Goal: Transaction & Acquisition: Purchase product/service

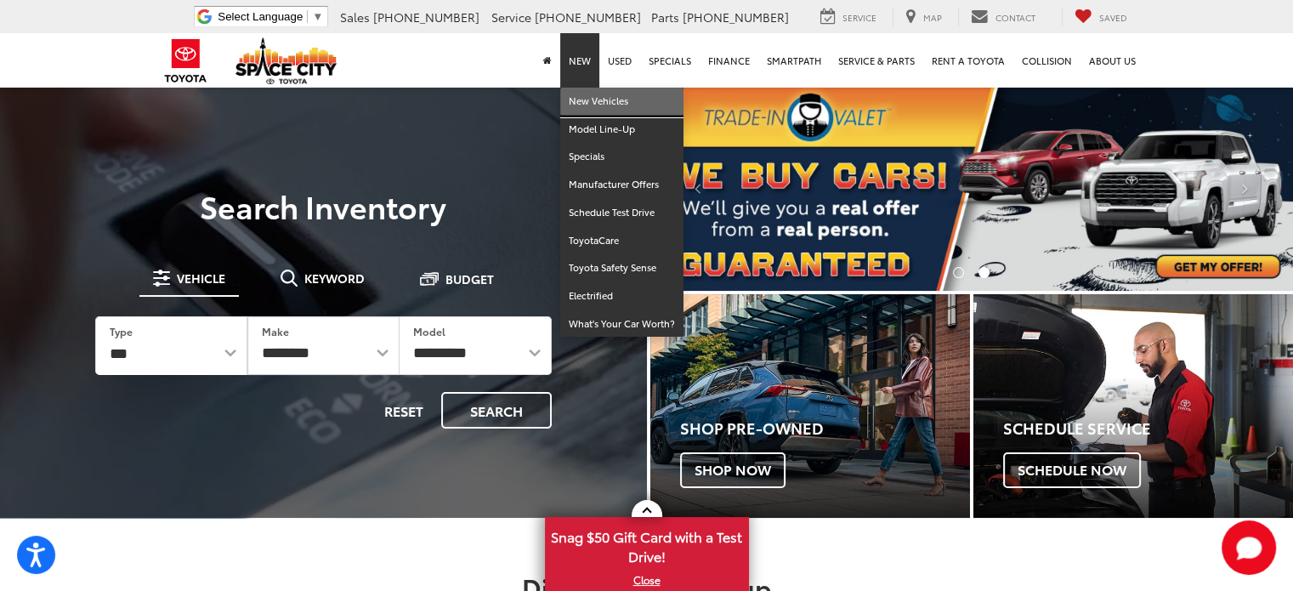
click at [597, 103] on link "New Vehicles" at bounding box center [621, 102] width 123 height 28
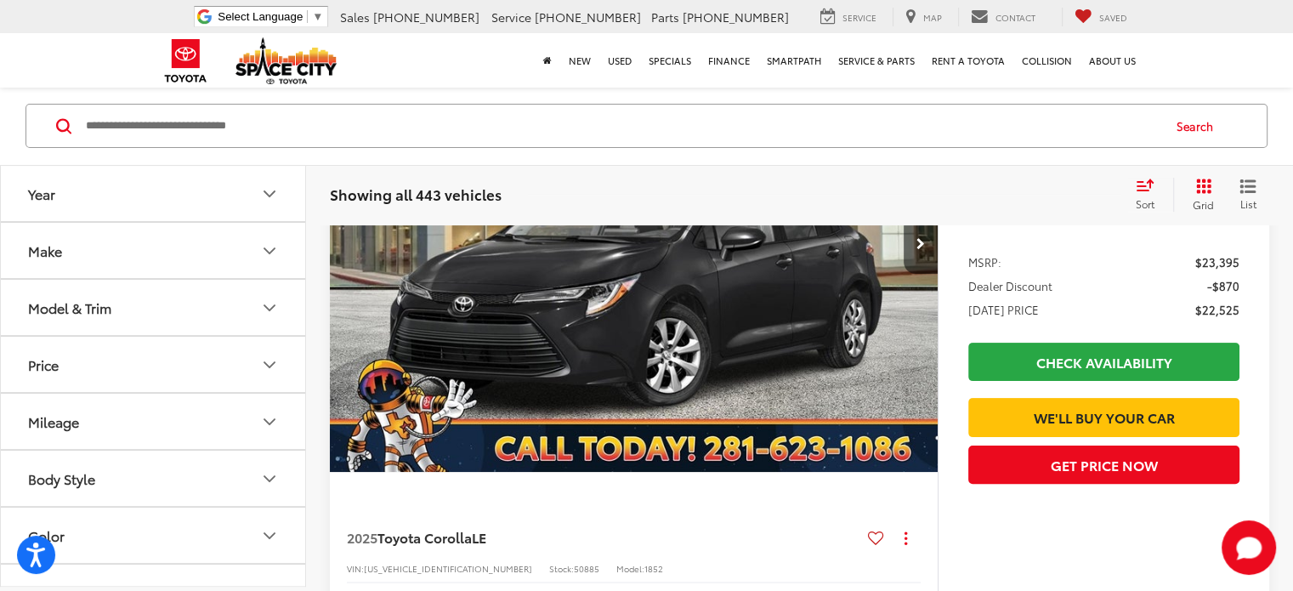
click at [270, 196] on icon "Year" at bounding box center [269, 194] width 20 height 20
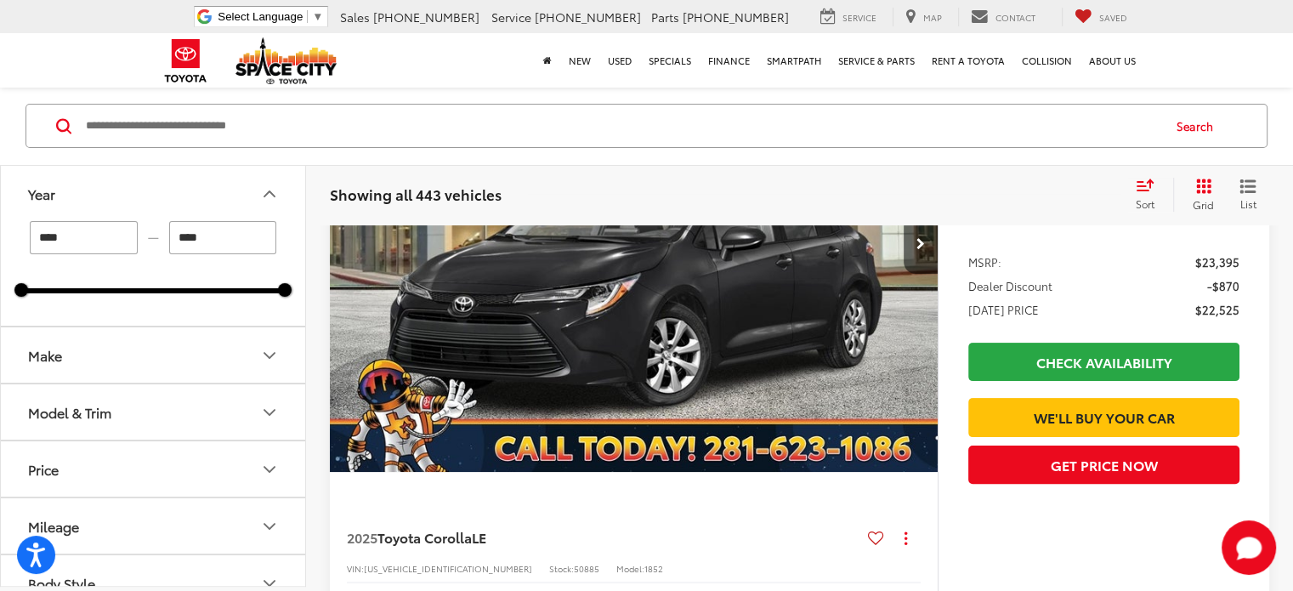
click at [272, 348] on icon "Make" at bounding box center [269, 355] width 20 height 20
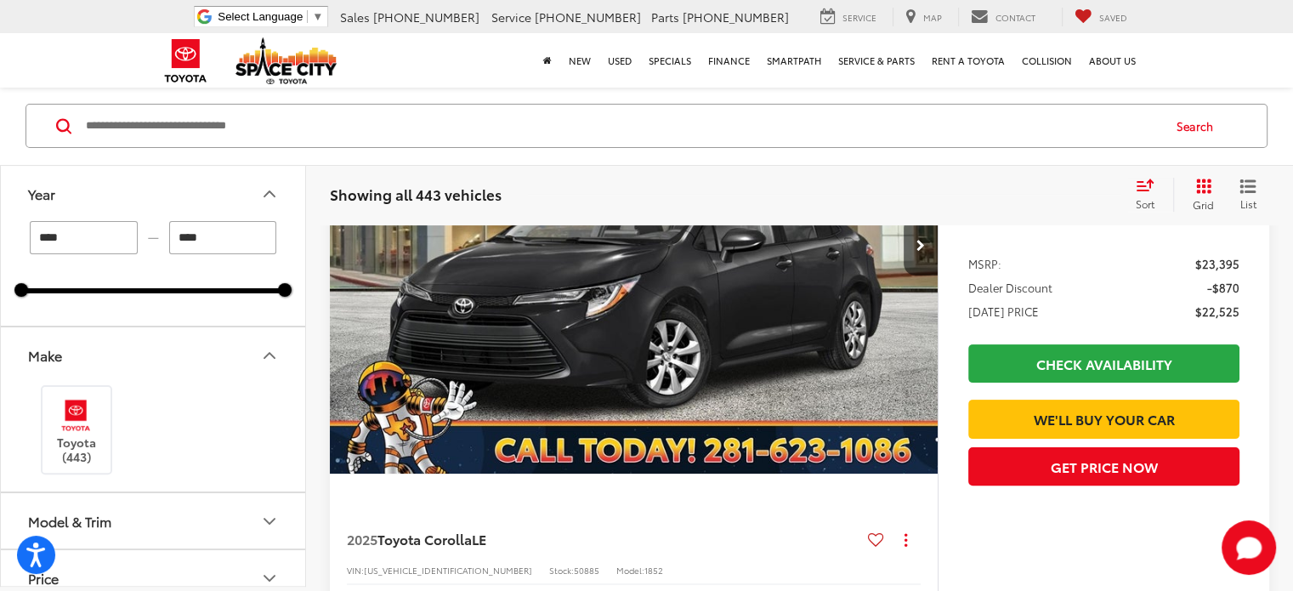
click at [261, 352] on icon "Make" at bounding box center [269, 355] width 20 height 20
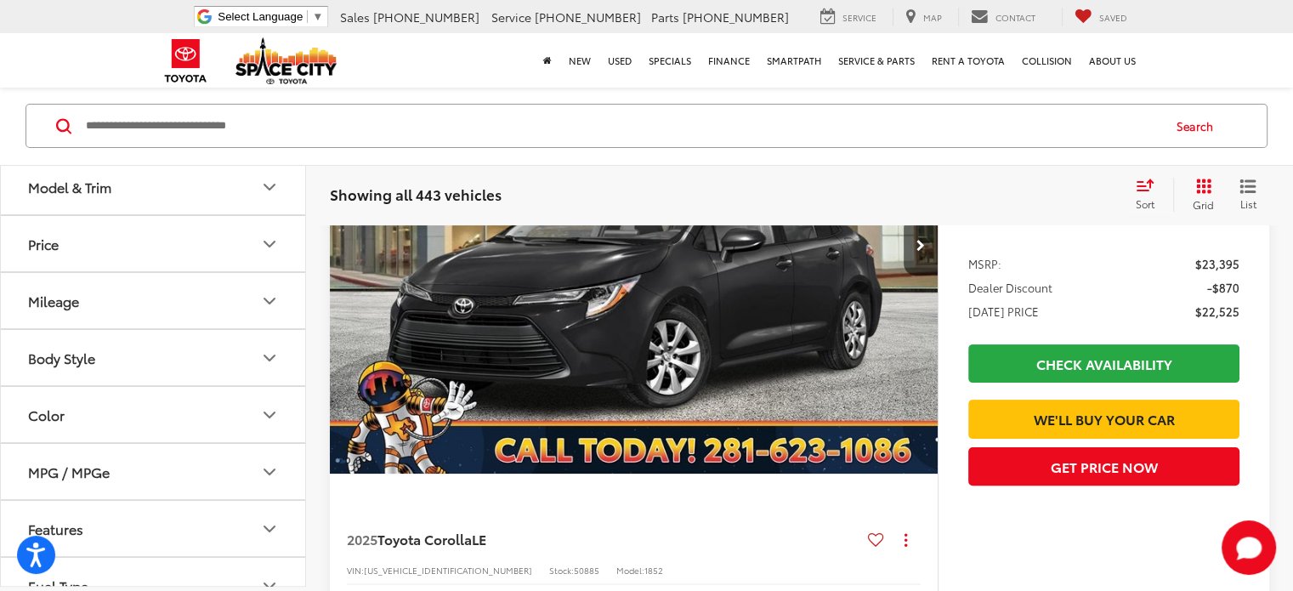
scroll to position [255, 0]
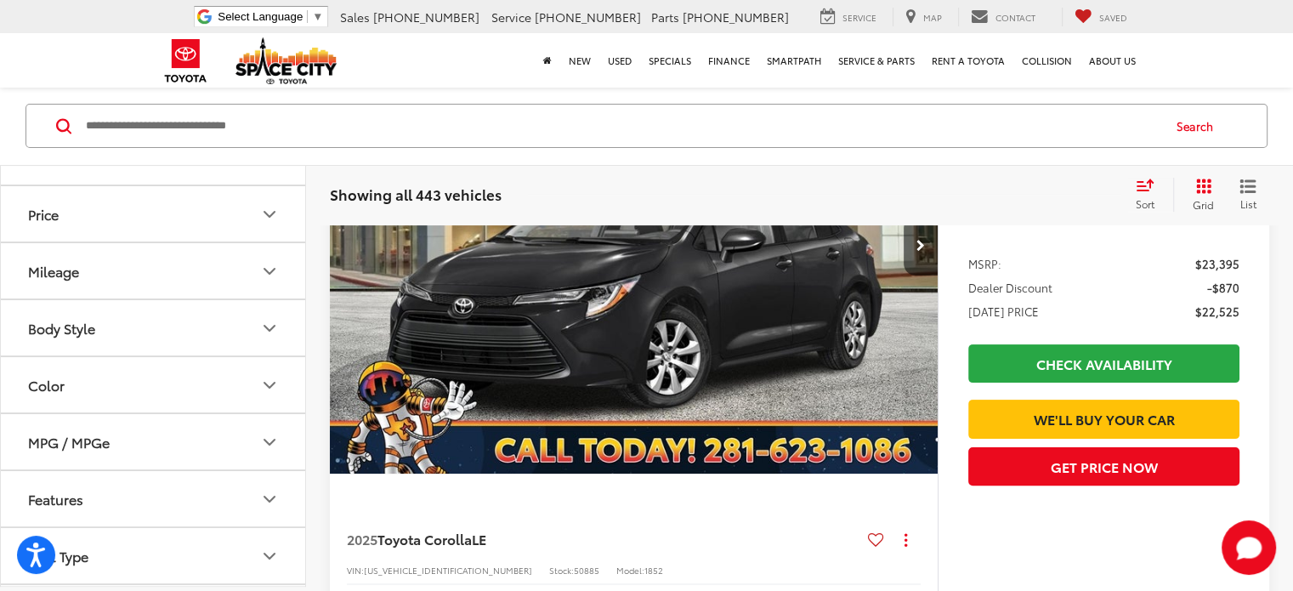
click at [266, 211] on icon "Price" at bounding box center [269, 214] width 20 height 20
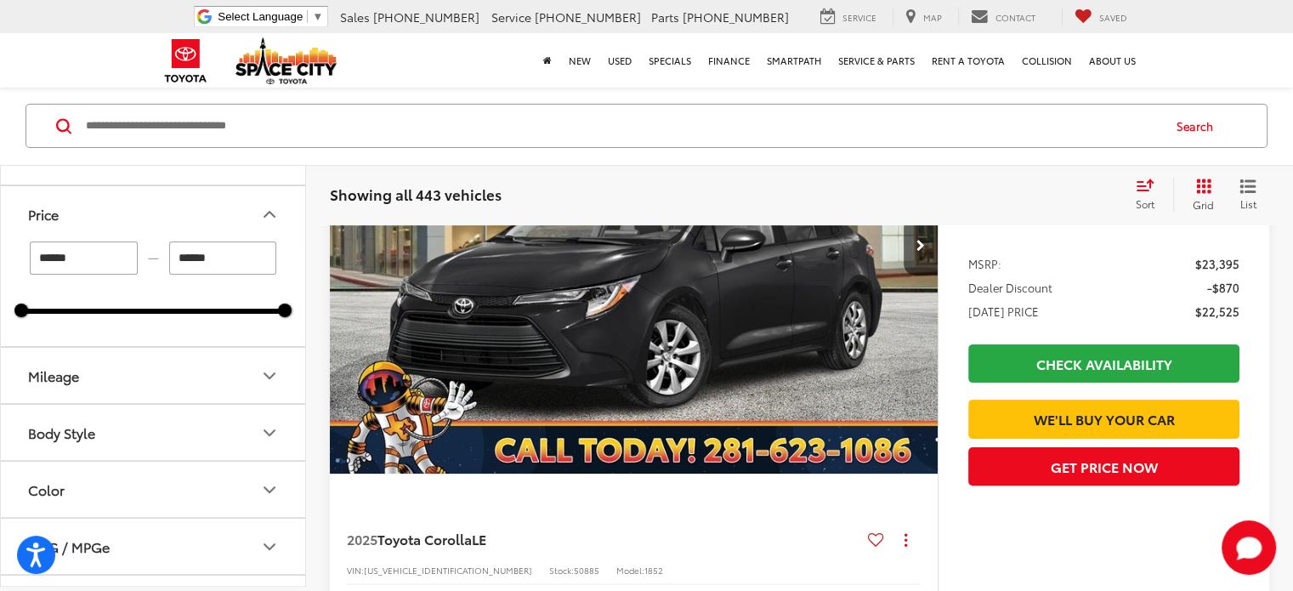
click at [266, 211] on icon "Price" at bounding box center [269, 214] width 20 height 20
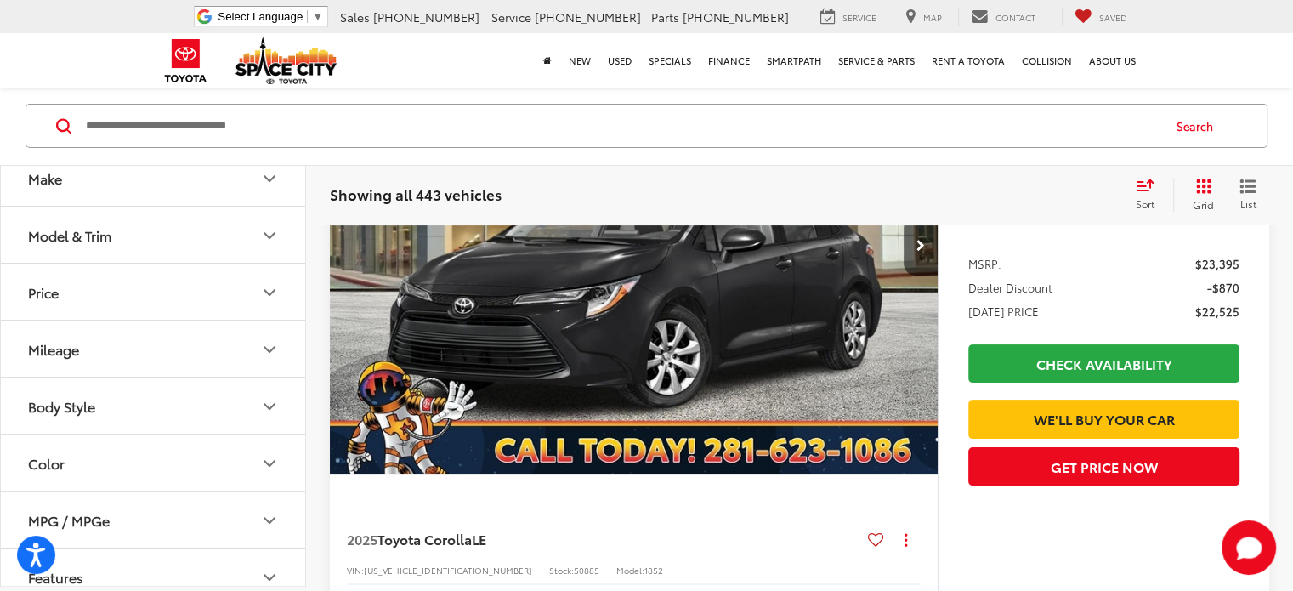
scroll to position [85, 0]
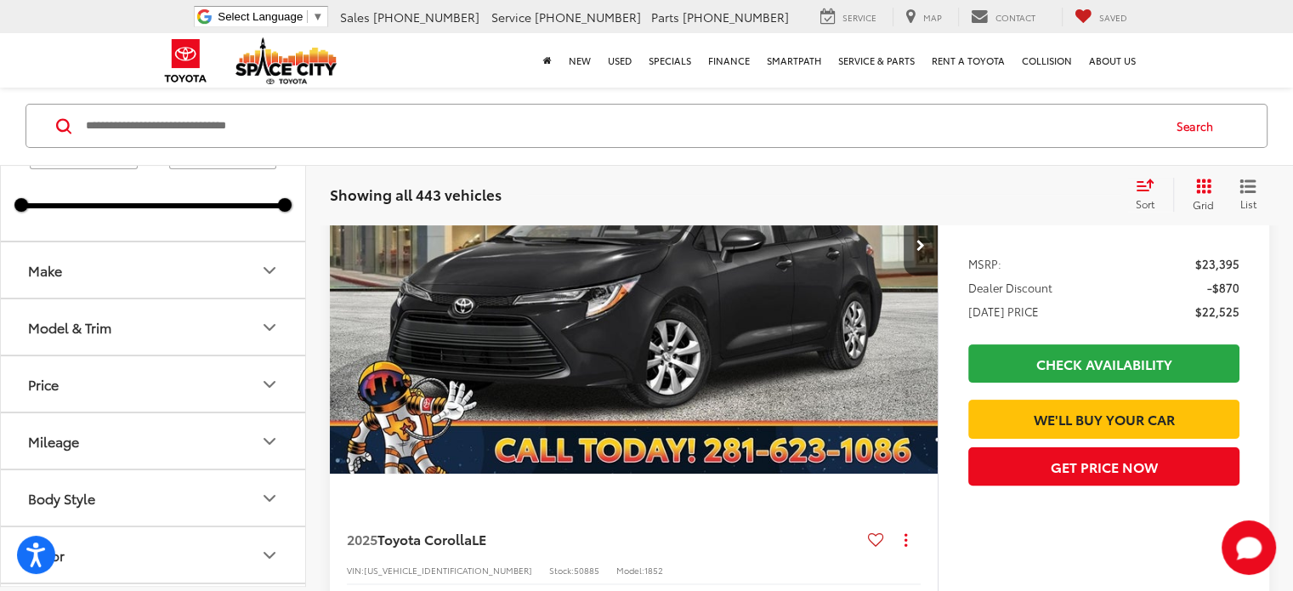
click at [272, 324] on icon "Model & Trim" at bounding box center [269, 327] width 20 height 20
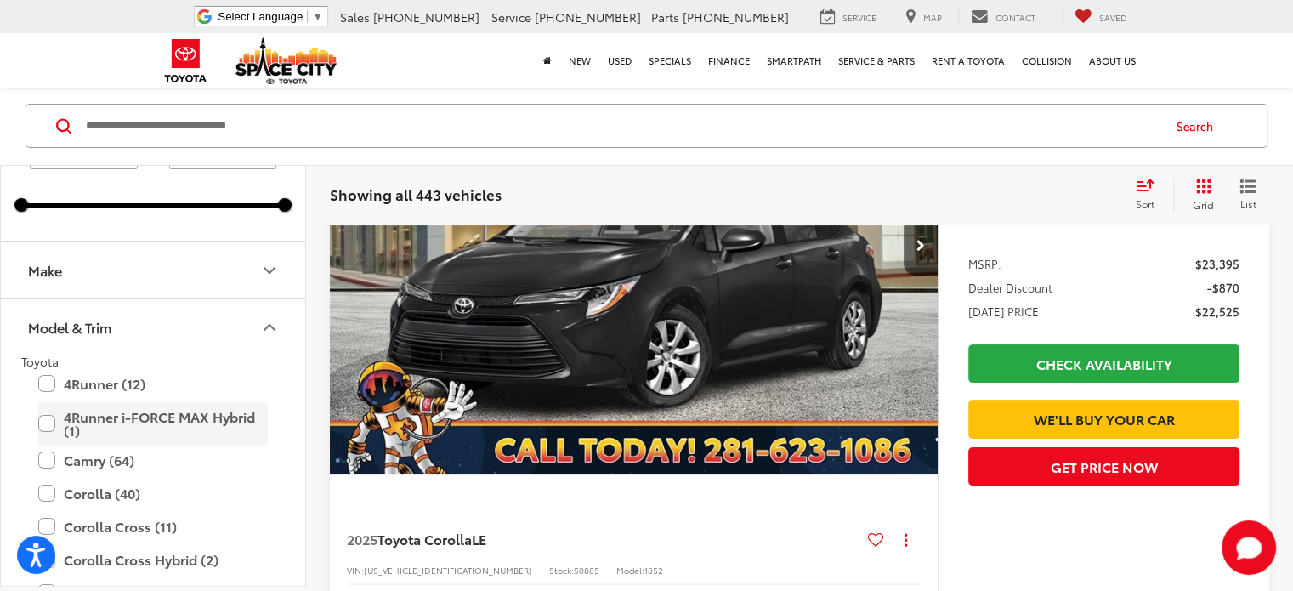
scroll to position [255, 0]
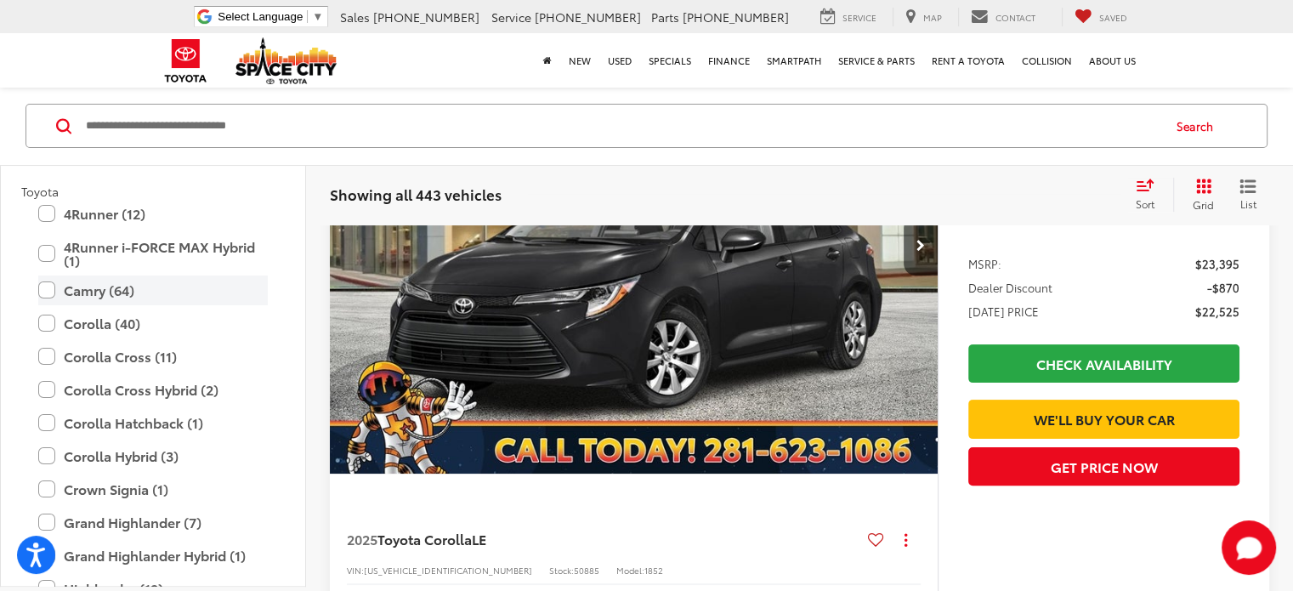
click at [45, 291] on label "Camry (64)" at bounding box center [152, 290] width 229 height 30
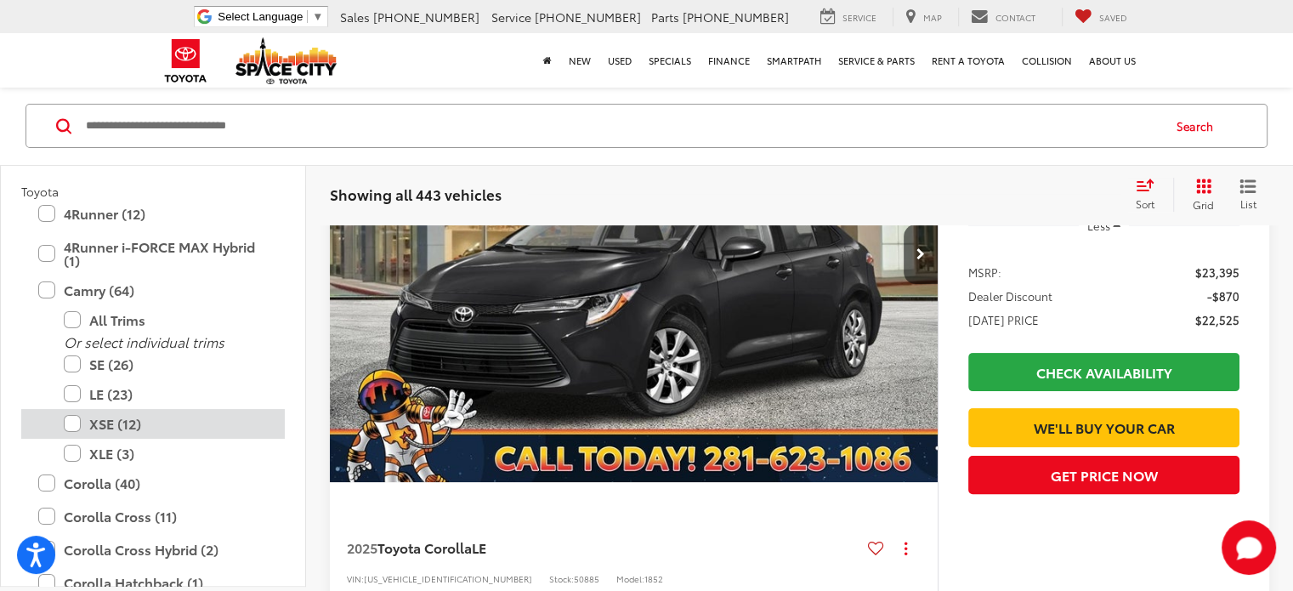
type input "****"
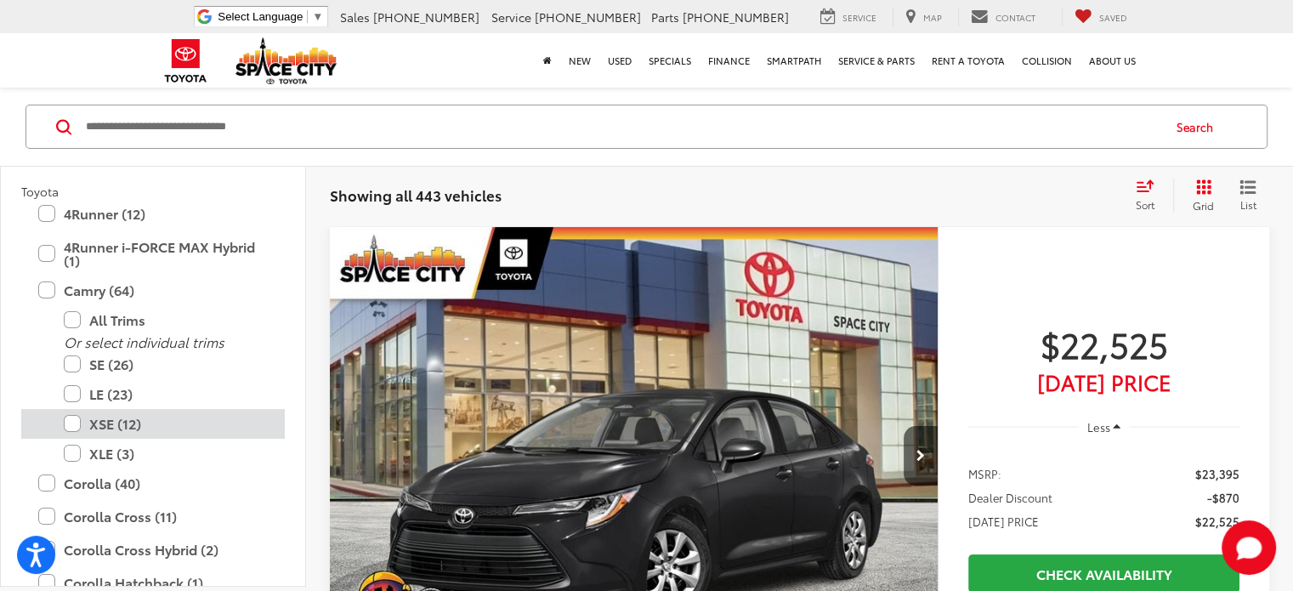
scroll to position [126, 0]
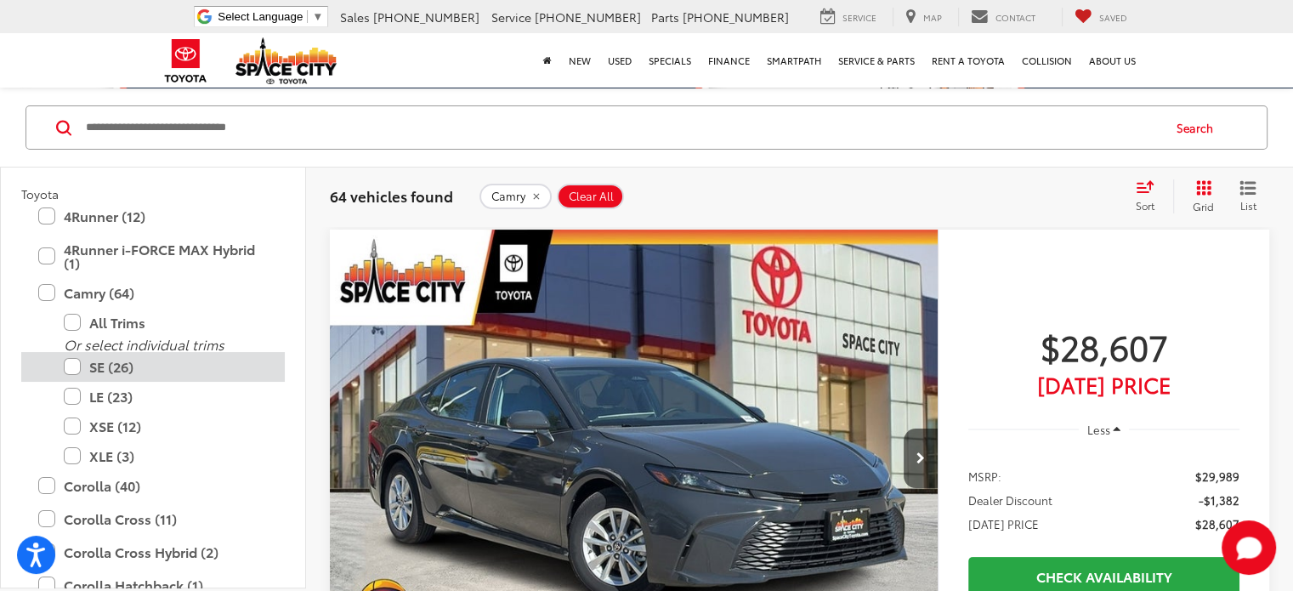
click at [74, 365] on label "SE (26)" at bounding box center [166, 367] width 204 height 30
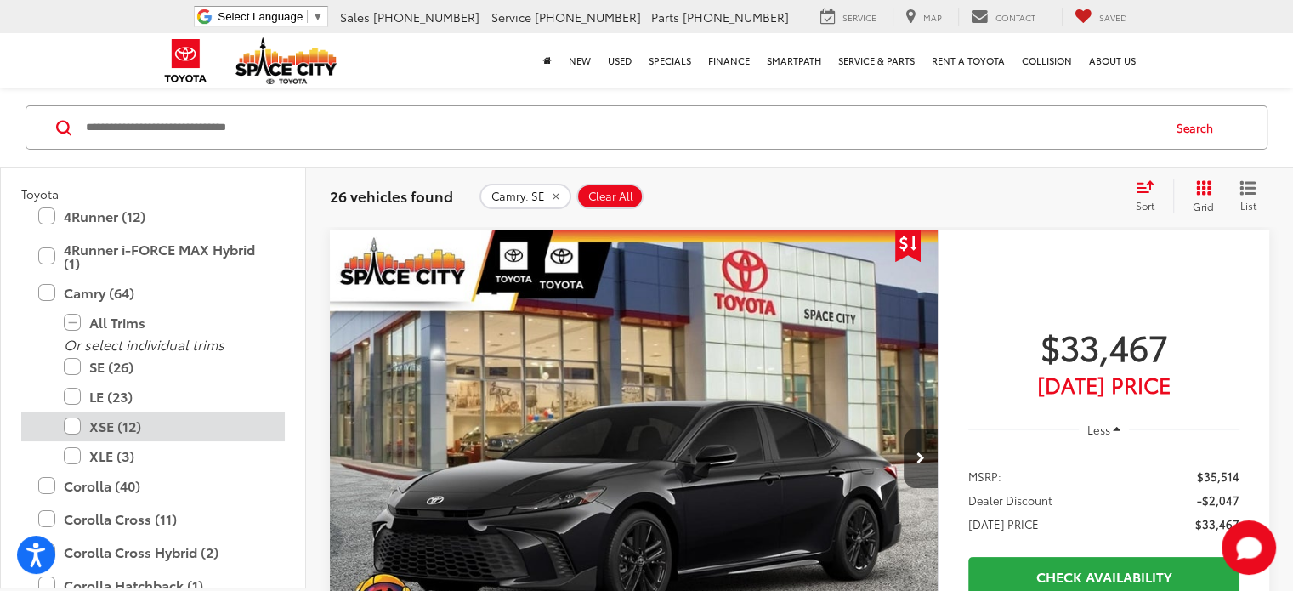
click at [72, 416] on label "XSE (12)" at bounding box center [166, 426] width 204 height 30
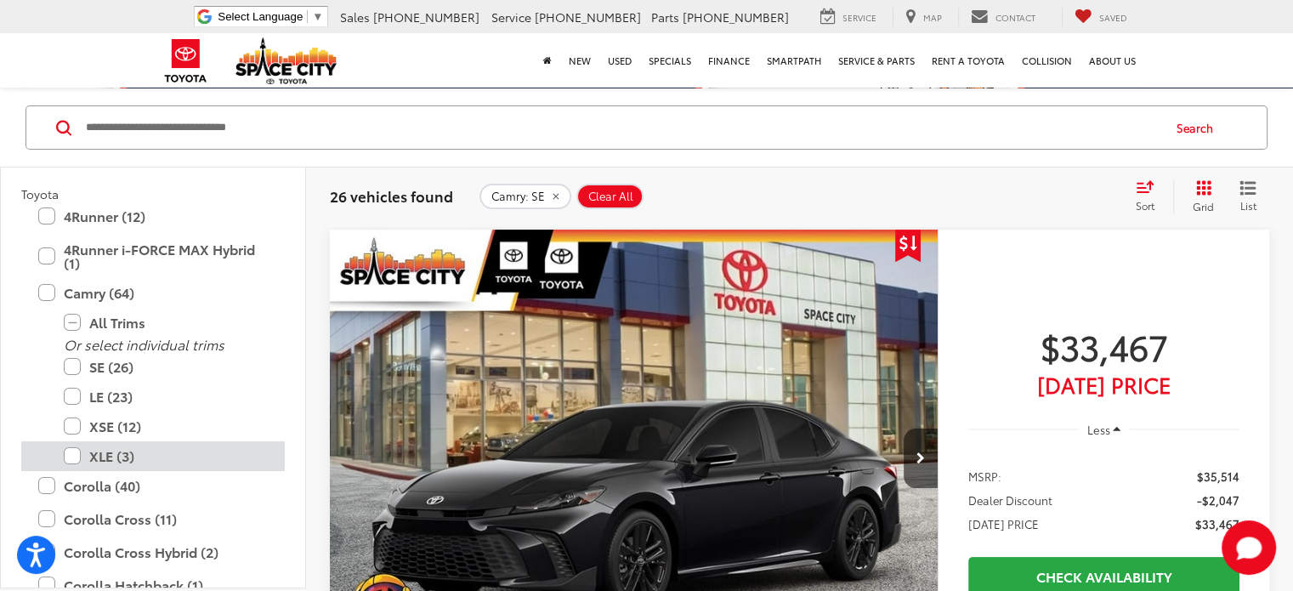
click at [76, 454] on label "XLE (3)" at bounding box center [166, 456] width 204 height 30
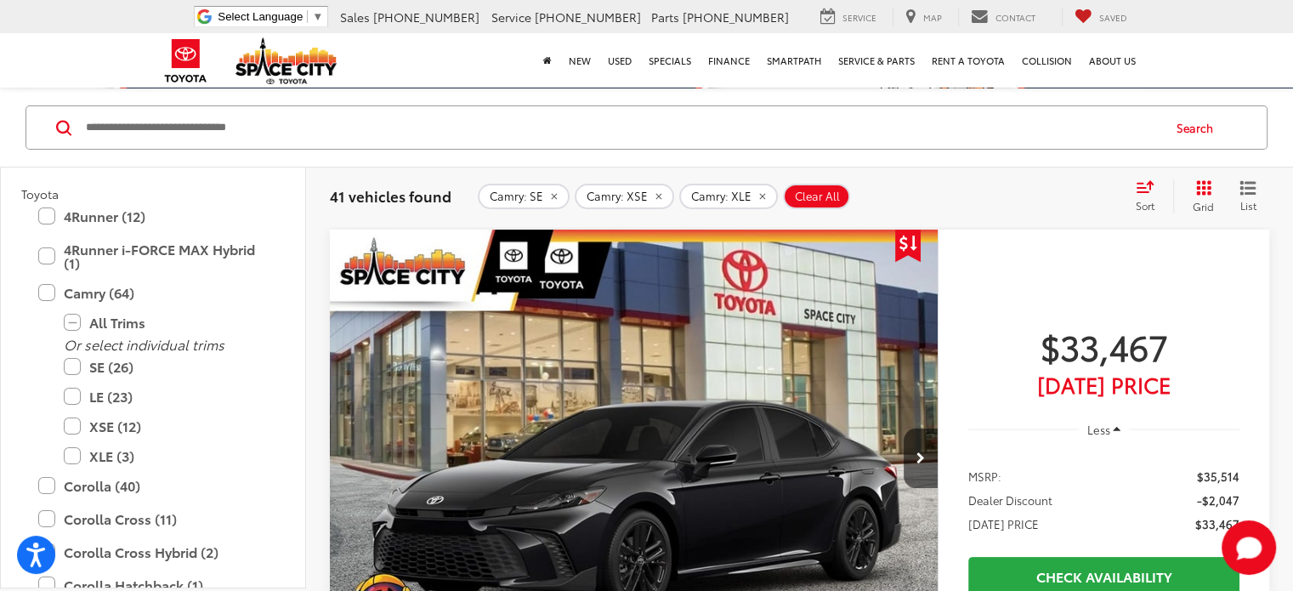
click at [1148, 192] on div "Sort" at bounding box center [1150, 196] width 46 height 34
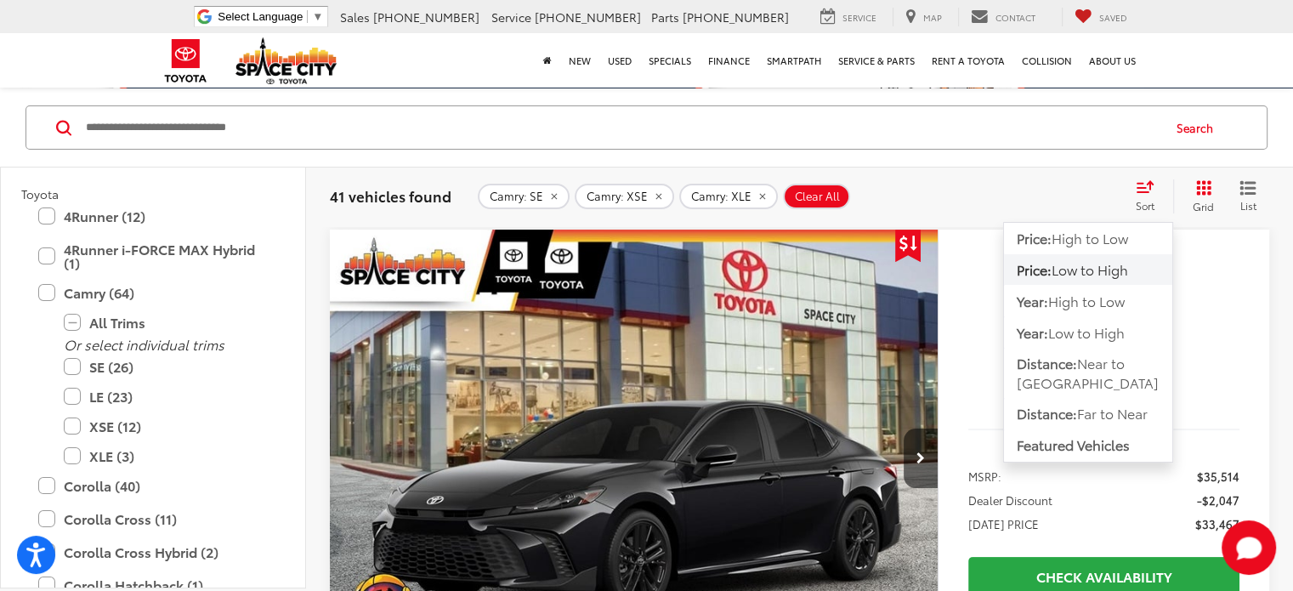
click at [1084, 268] on span "Low to High" at bounding box center [1089, 269] width 76 height 20
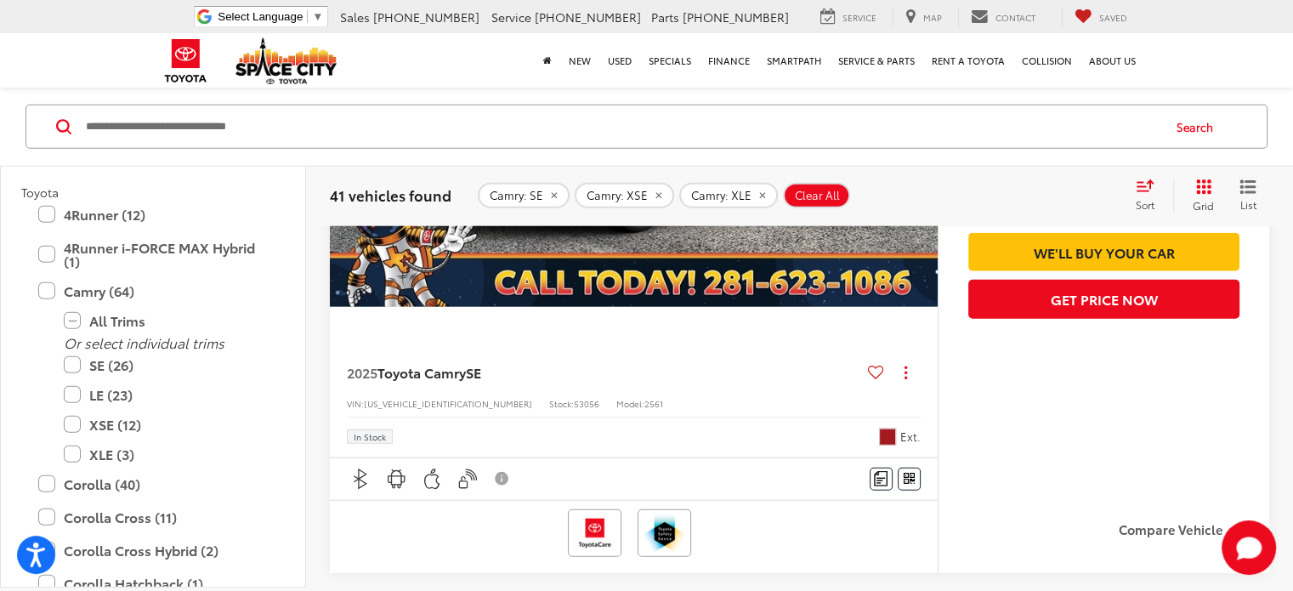
scroll to position [3780, 0]
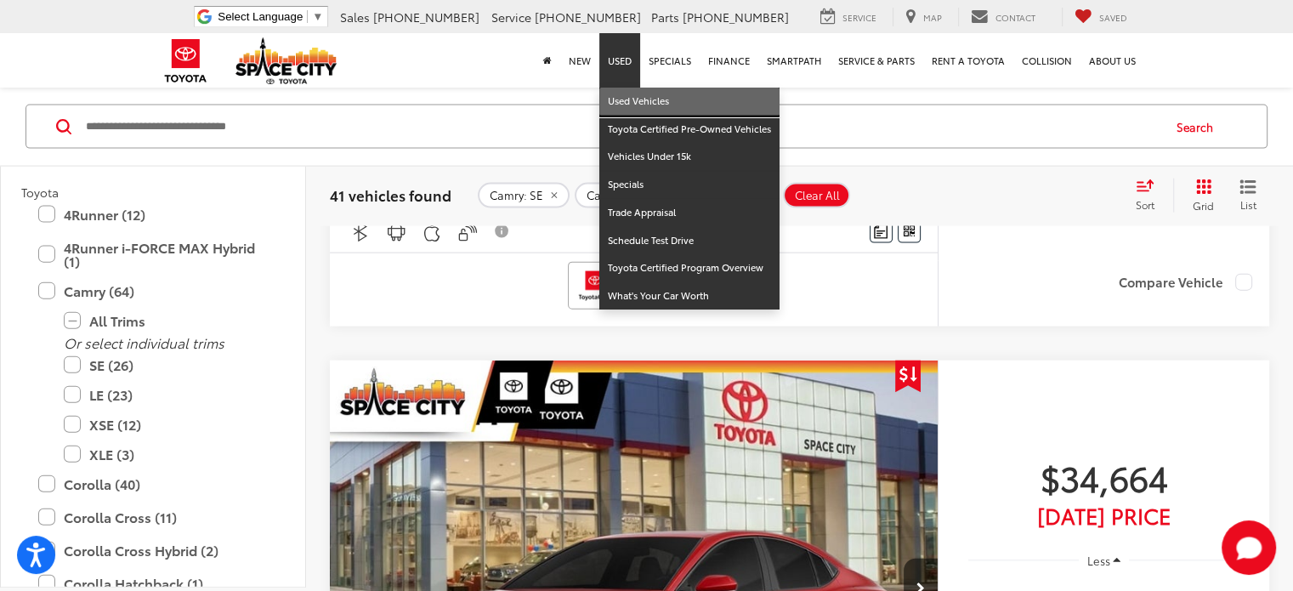
click at [633, 104] on link "Used Vehicles" at bounding box center [689, 102] width 180 height 28
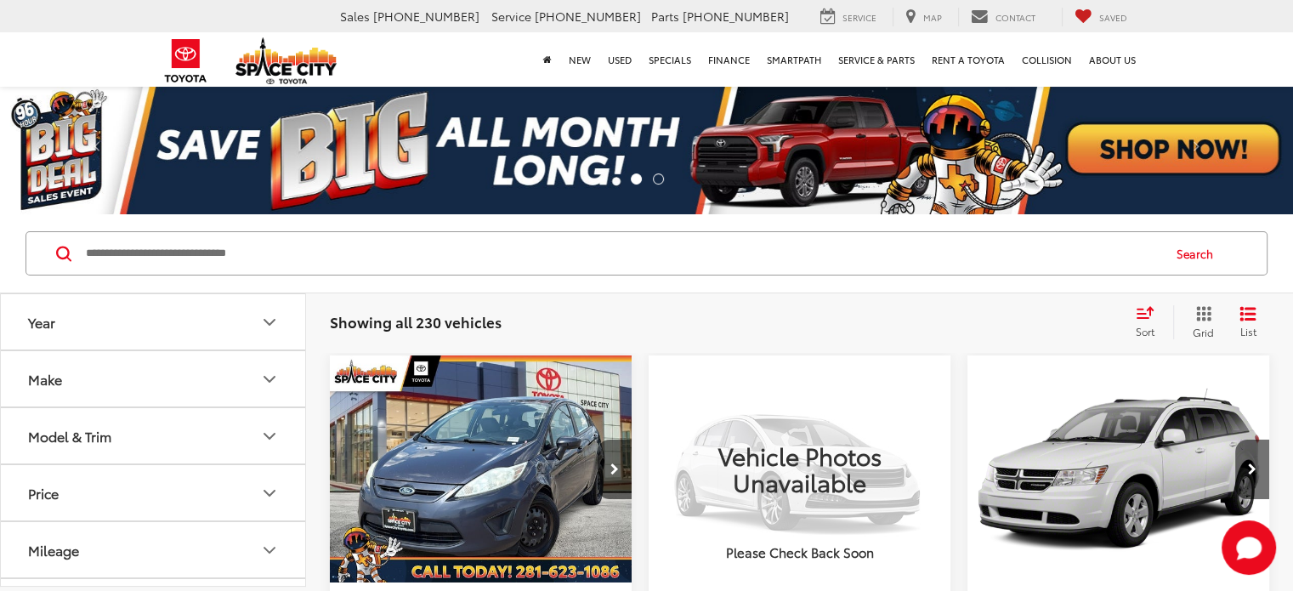
click at [272, 323] on icon "Year" at bounding box center [269, 322] width 20 height 20
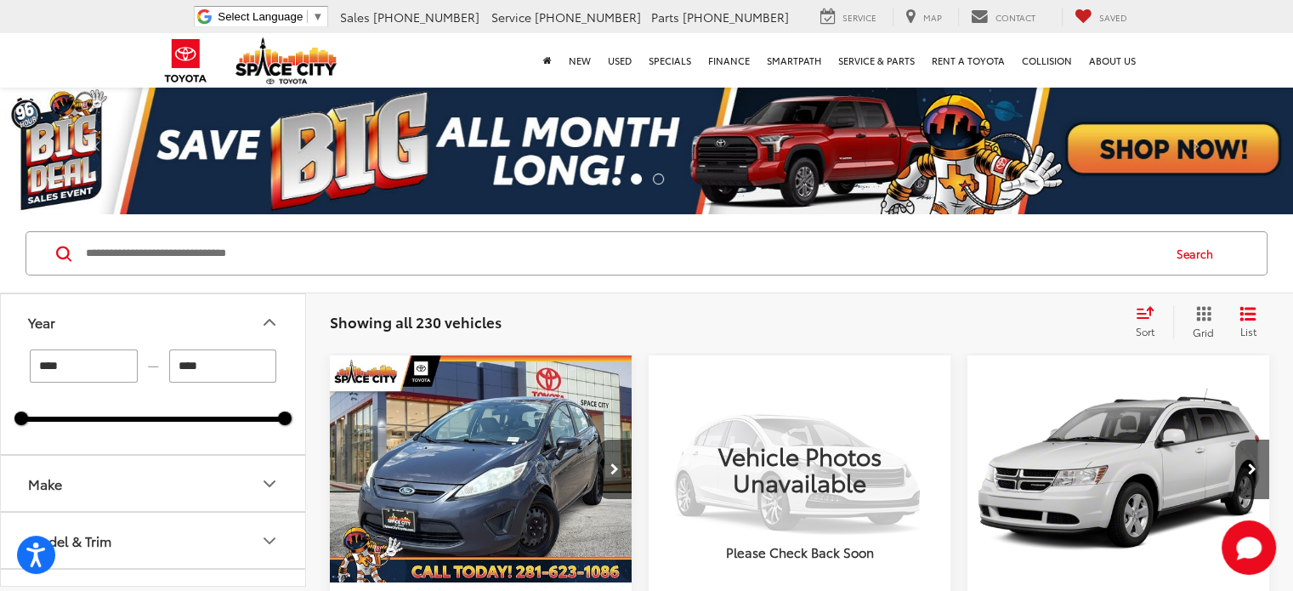
drag, startPoint x: 108, startPoint y: 373, endPoint x: 0, endPoint y: 373, distance: 107.9
click at [0, 373] on div "Year **** — **** 2005 2025 Make Model & Trim Price * — ****** 0 76000 Special O…" at bounding box center [153, 439] width 306 height 293
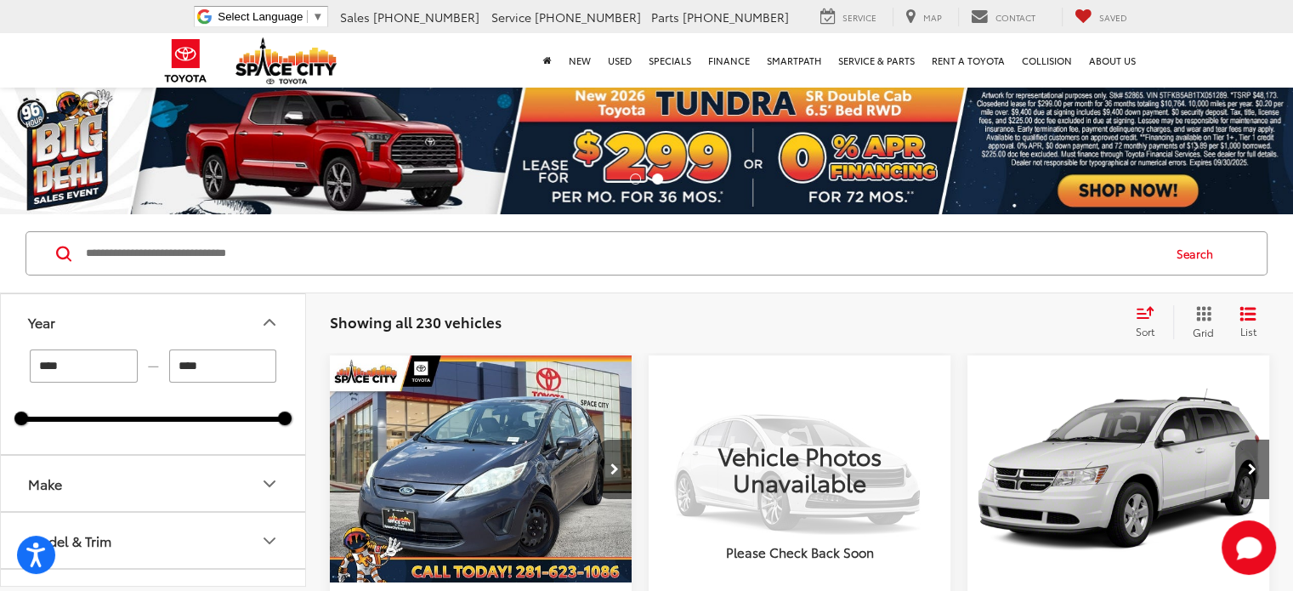
click at [0, 373] on div "Year **** — **** 2005 2025 Make Model & Trim Price * — ****** 0 76000 Special O…" at bounding box center [153, 439] width 306 height 293
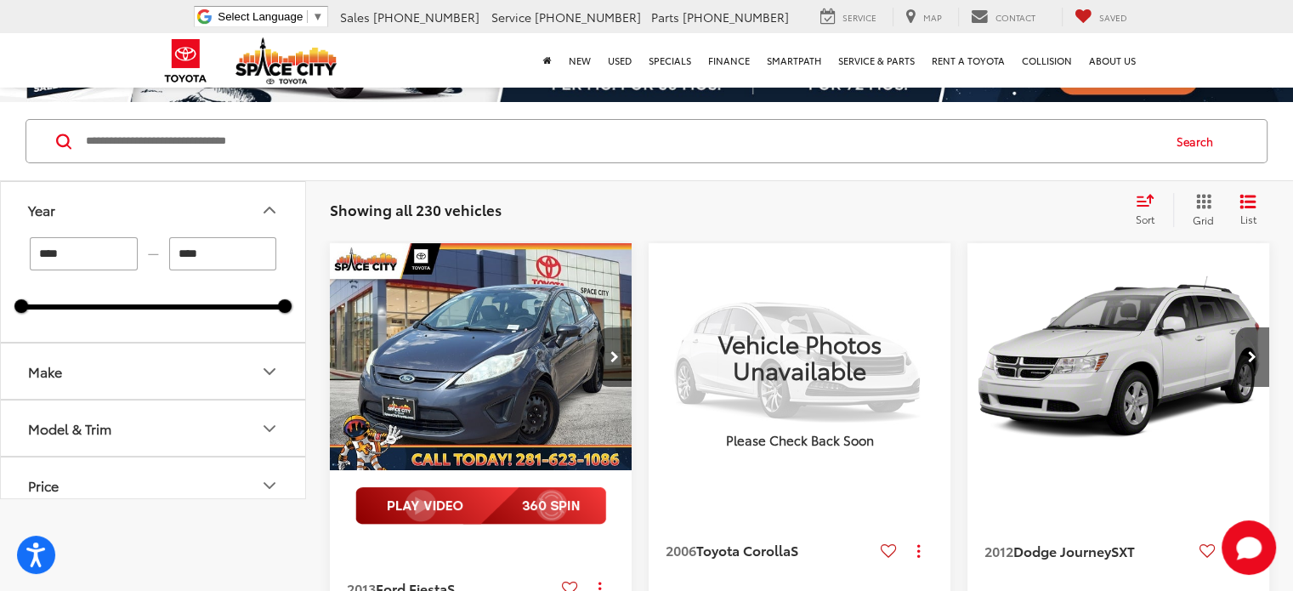
scroll to position [170, 0]
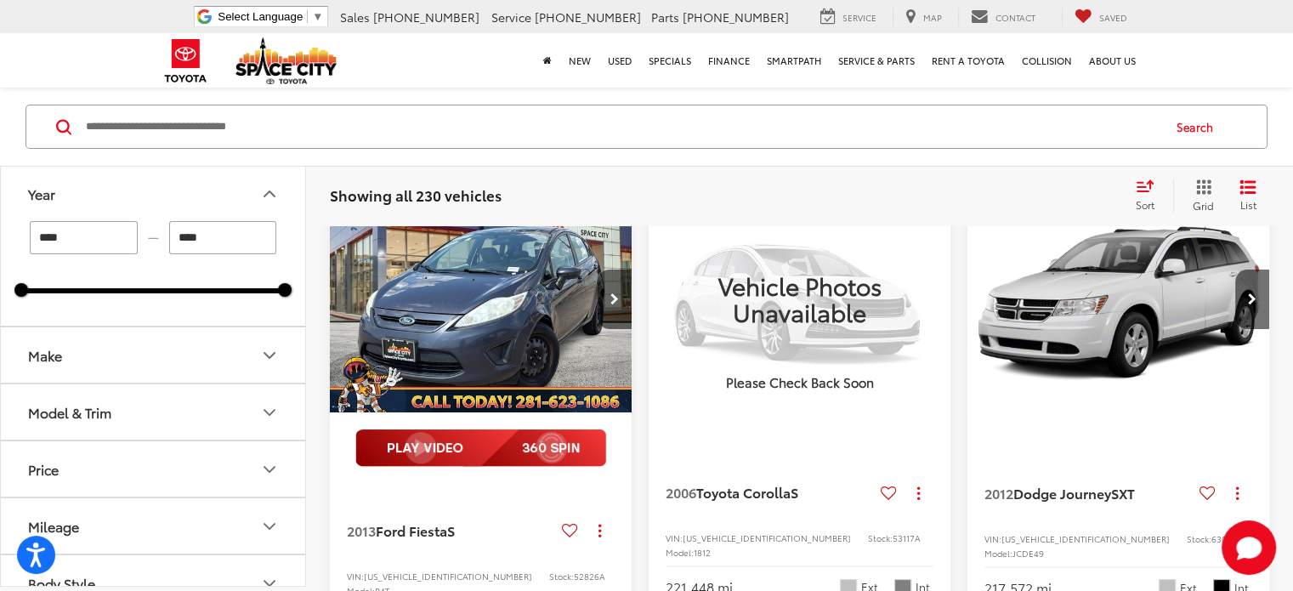
click at [276, 357] on icon "Make" at bounding box center [269, 355] width 20 height 20
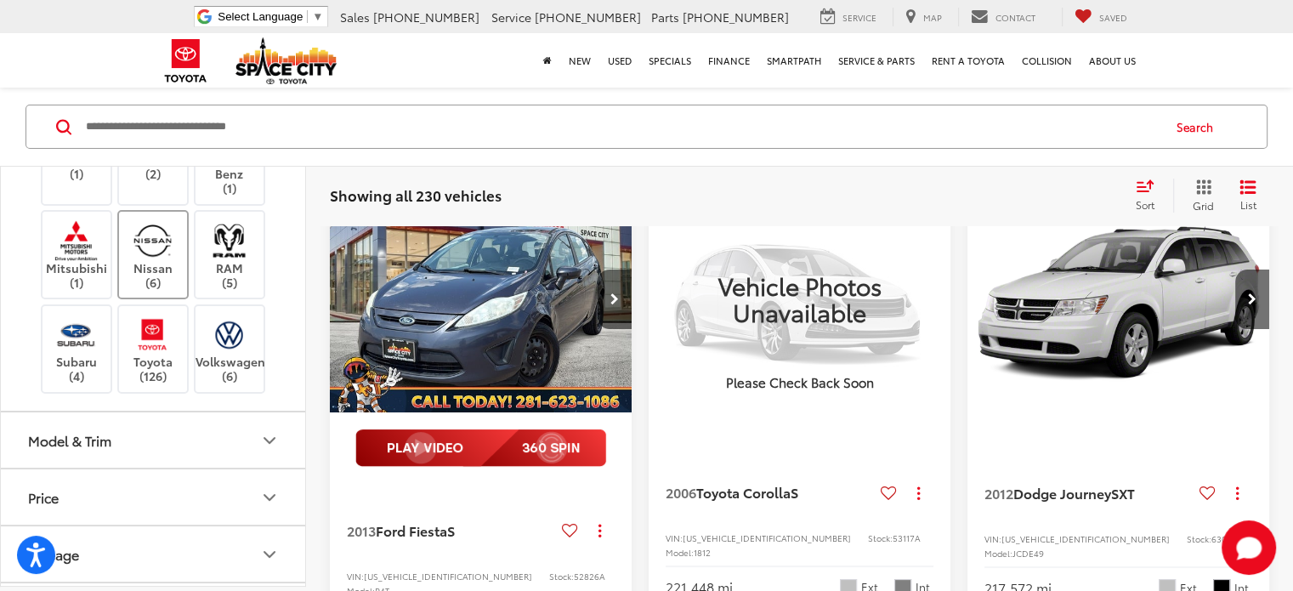
scroll to position [595, 0]
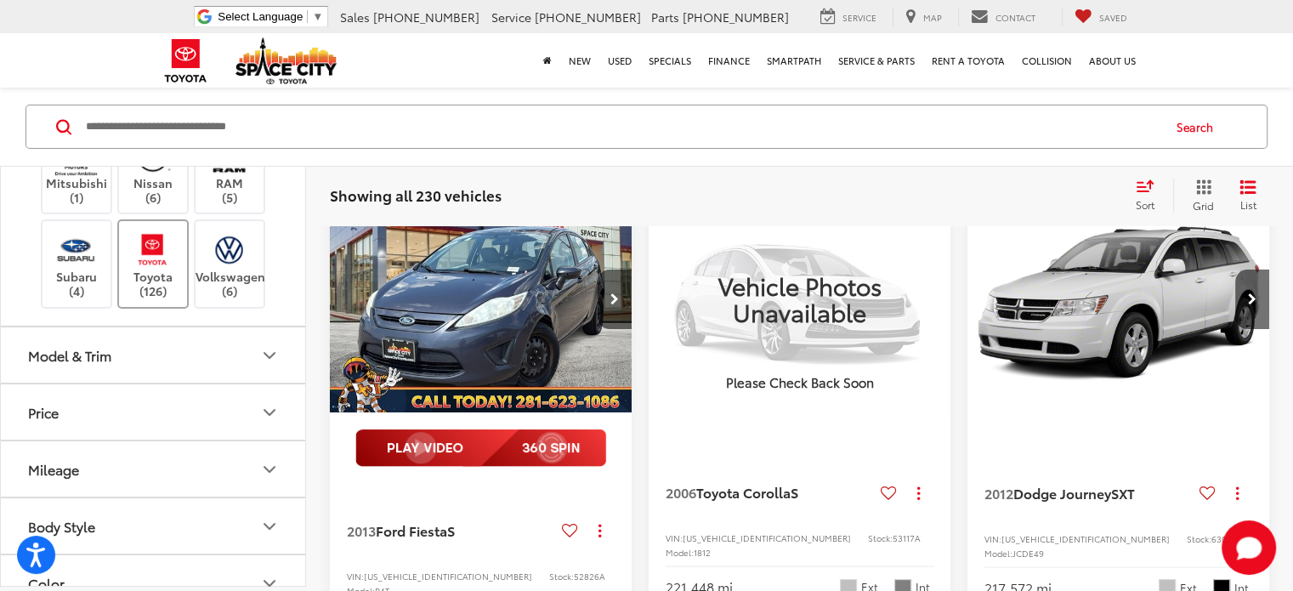
click at [156, 298] on label "Toyota (126)" at bounding box center [153, 263] width 69 height 69
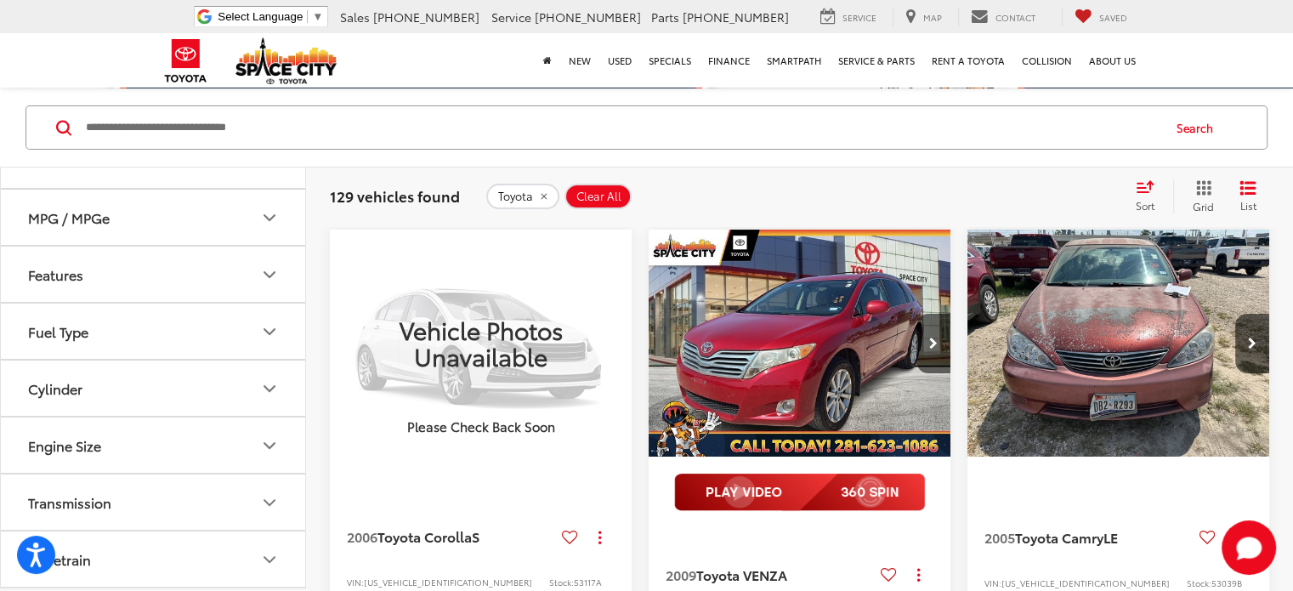
scroll to position [935, 0]
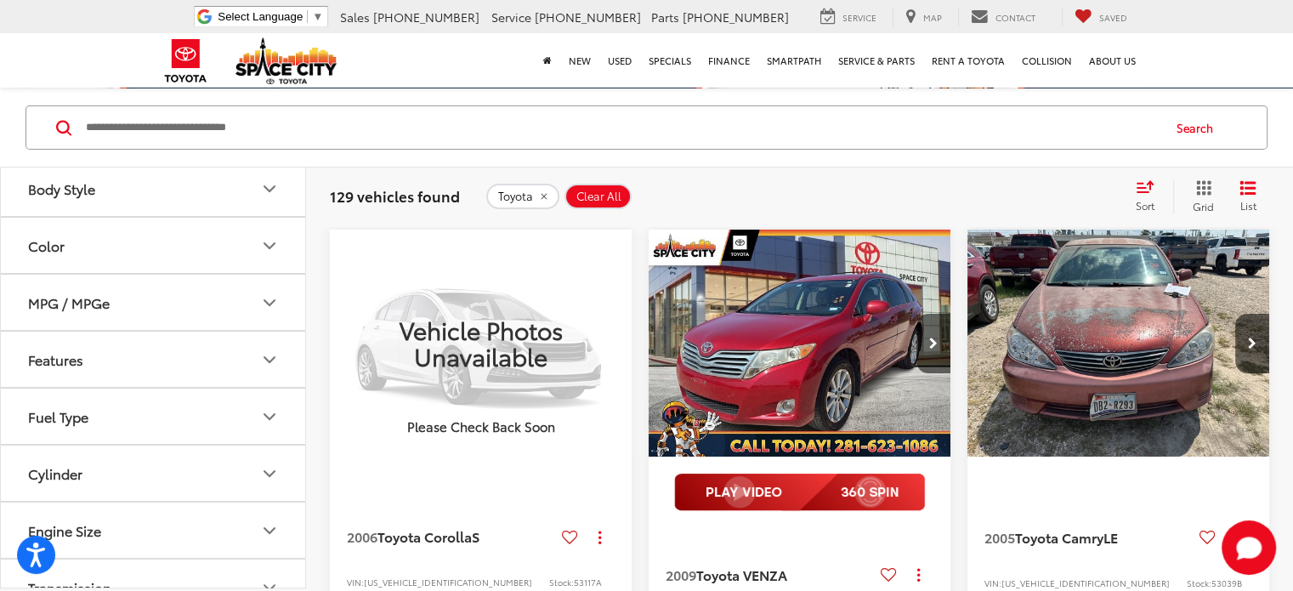
click at [271, 45] on button "Model & Trim" at bounding box center [154, 17] width 306 height 55
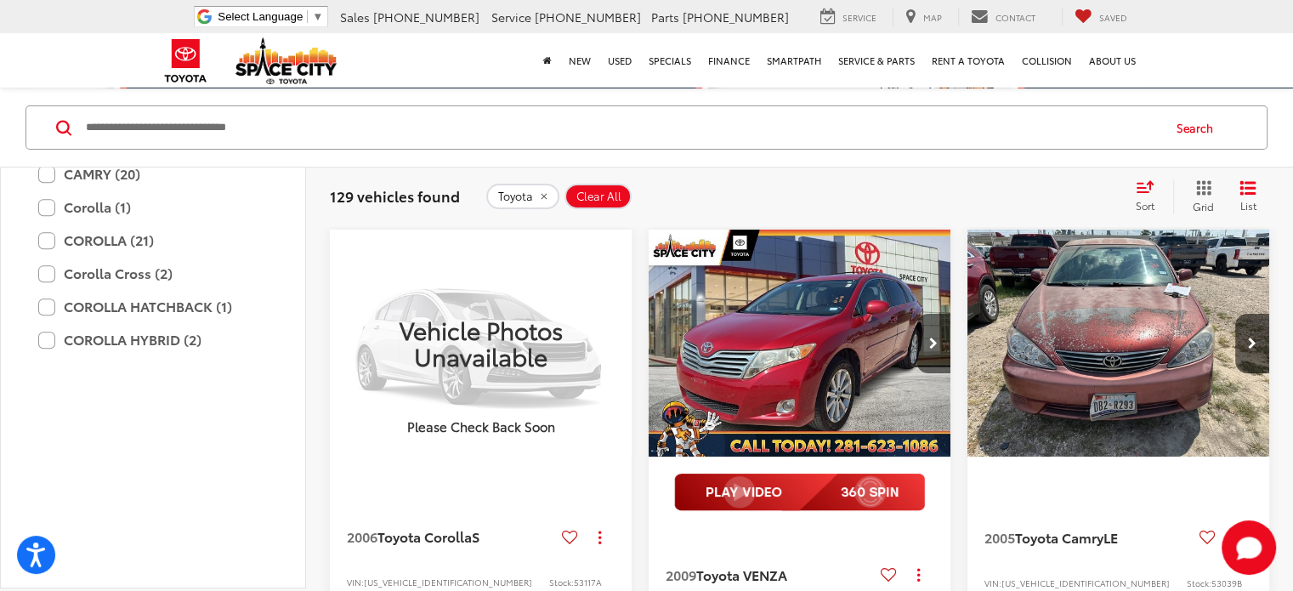
click at [92, 156] on label "Camry (3)" at bounding box center [152, 141] width 229 height 30
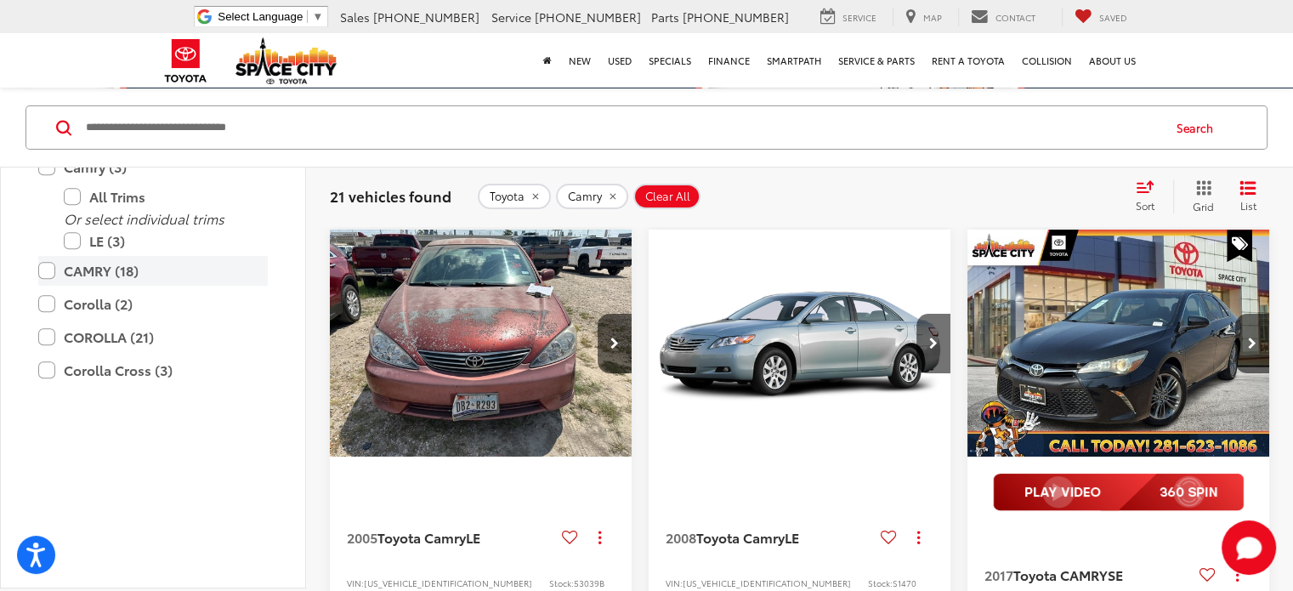
click at [92, 286] on label "CAMRY (18)" at bounding box center [152, 271] width 229 height 30
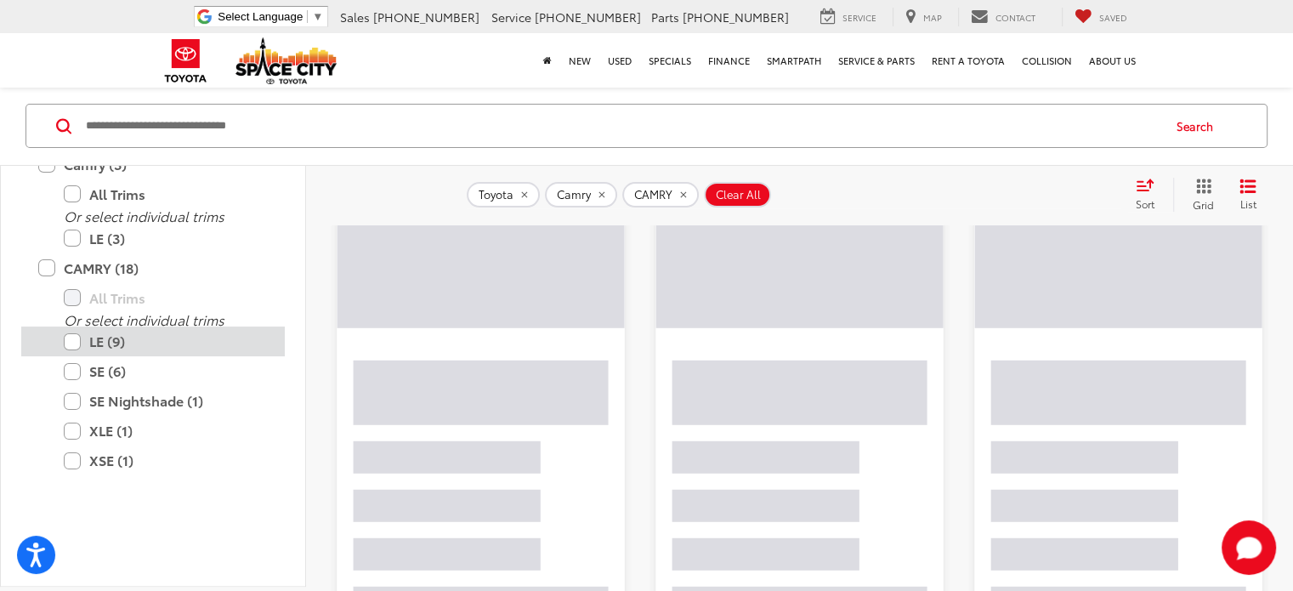
scroll to position [296, 0]
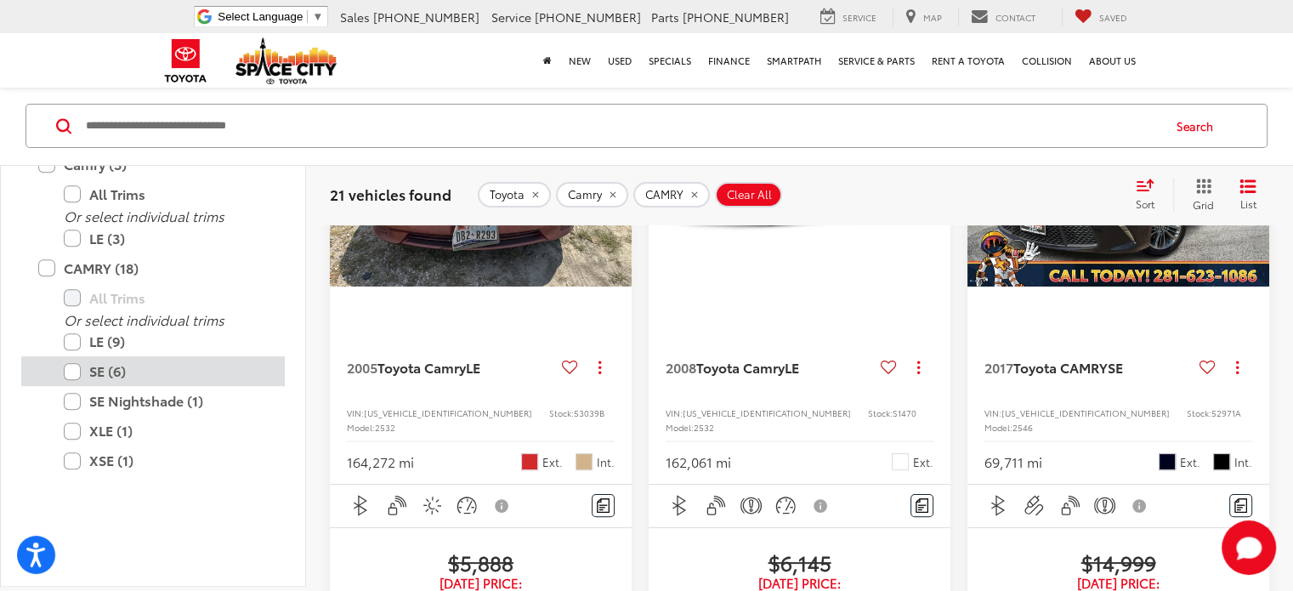
click at [65, 387] on label "SE (6)" at bounding box center [166, 372] width 204 height 30
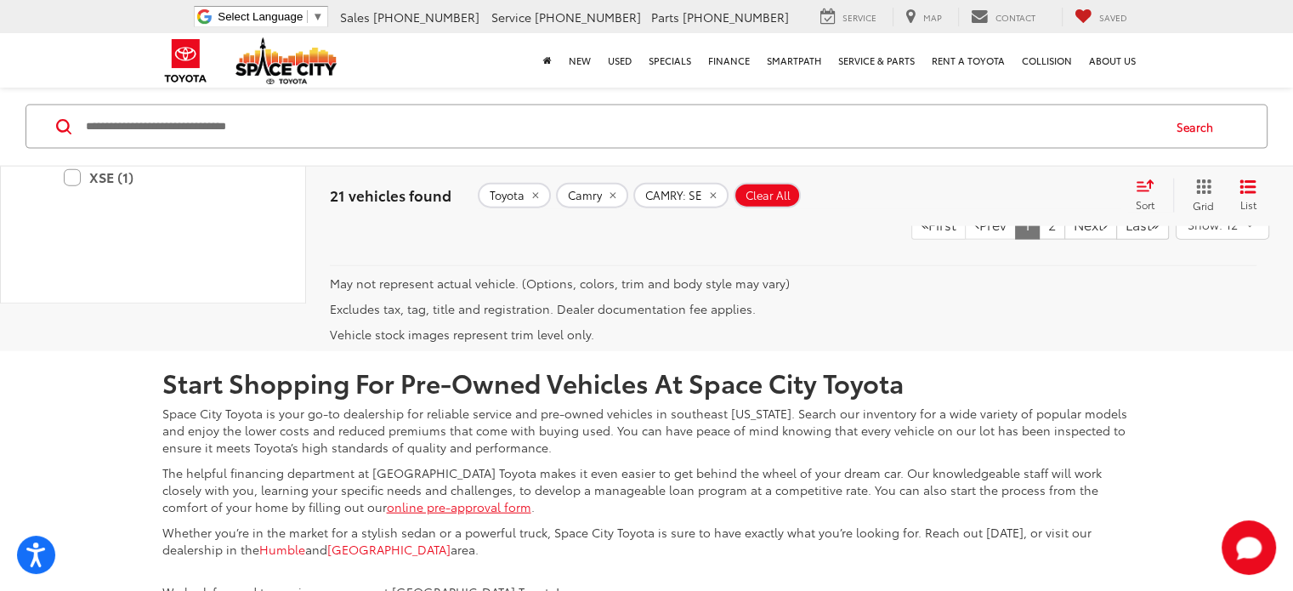
scroll to position [3770, 0]
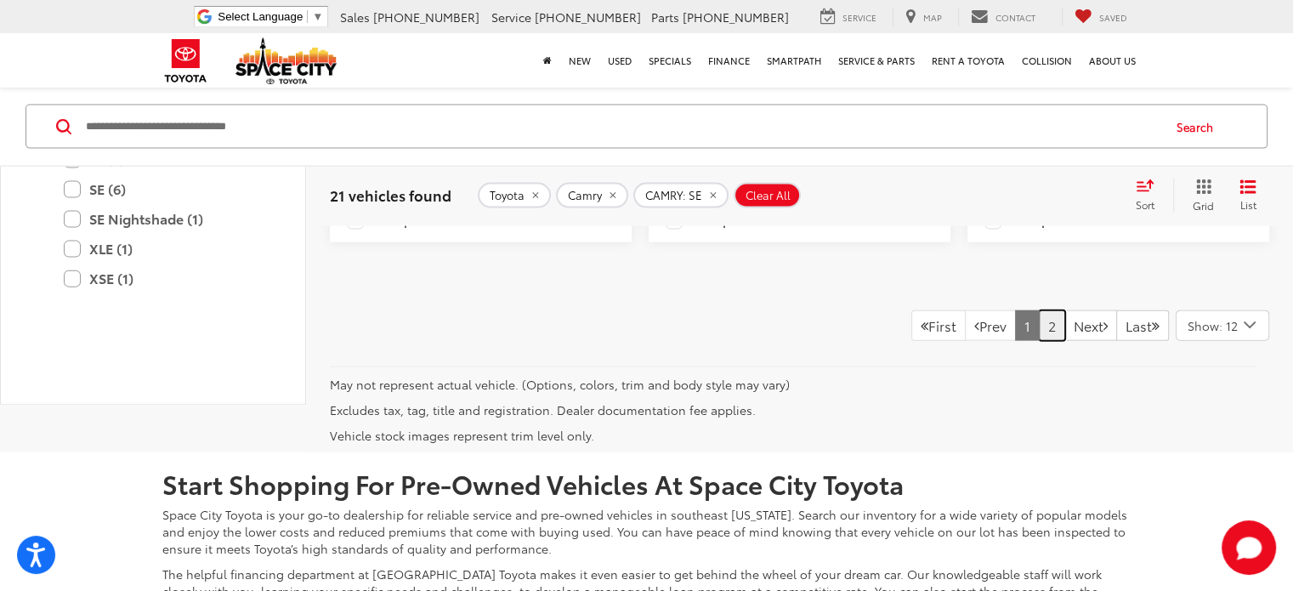
click at [1038, 341] on link "2" at bounding box center [1051, 325] width 26 height 31
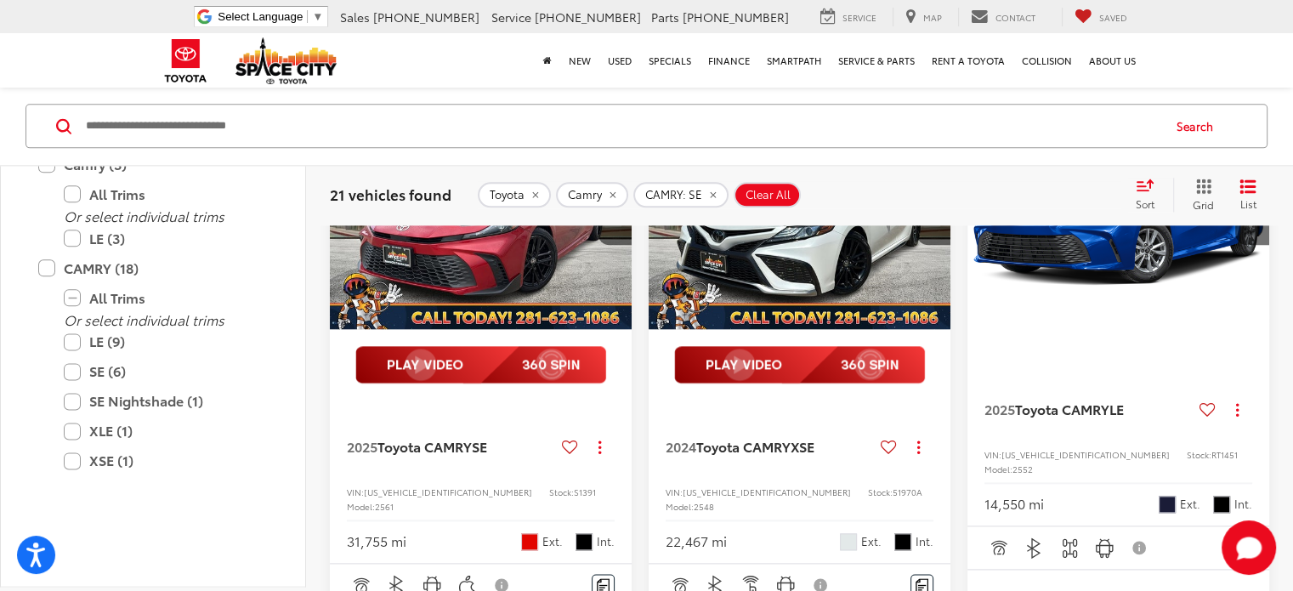
scroll to position [2080, 0]
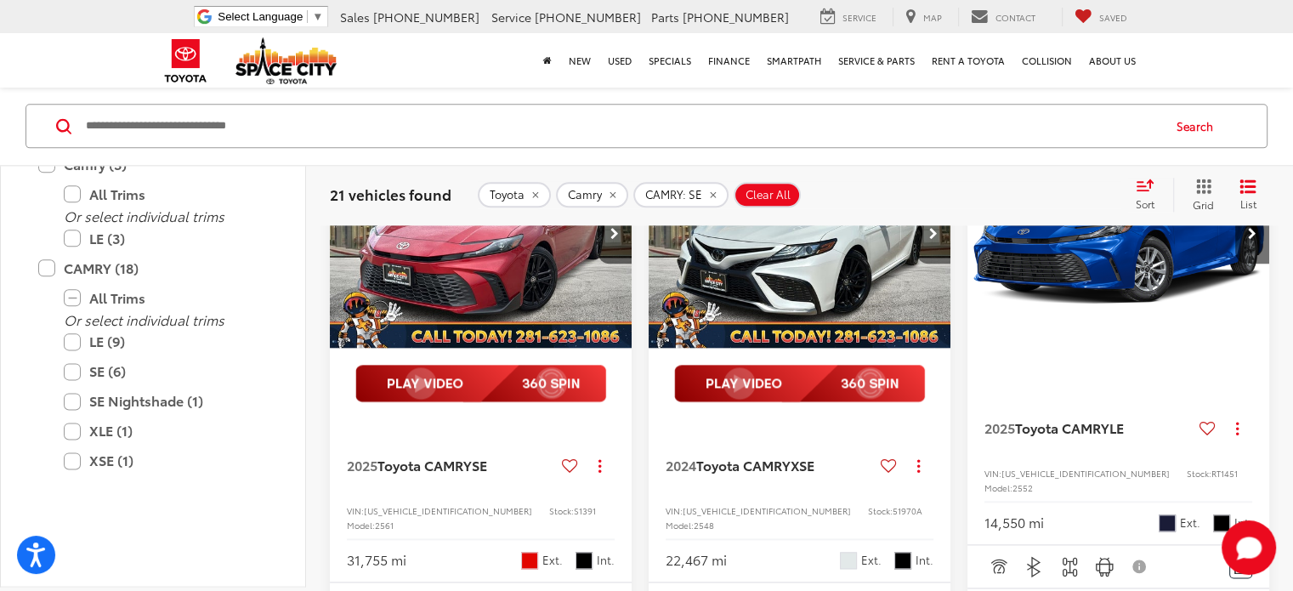
click at [933, 263] on button "Next image" at bounding box center [933, 233] width 34 height 59
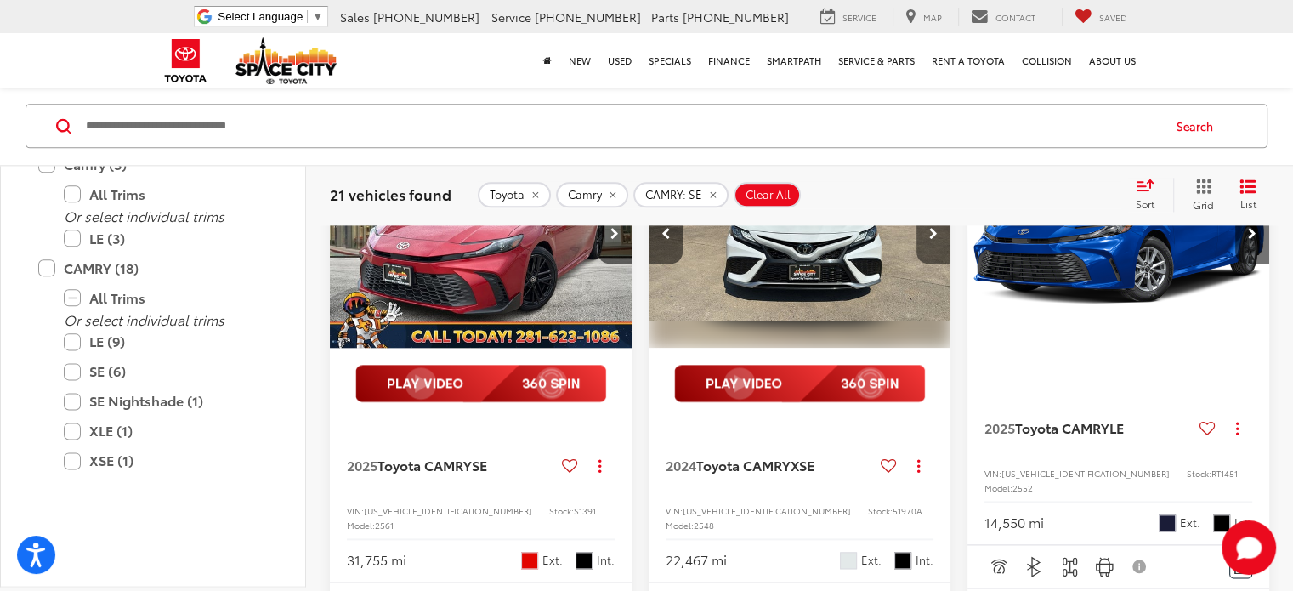
click at [933, 263] on button "Next image" at bounding box center [933, 233] width 34 height 59
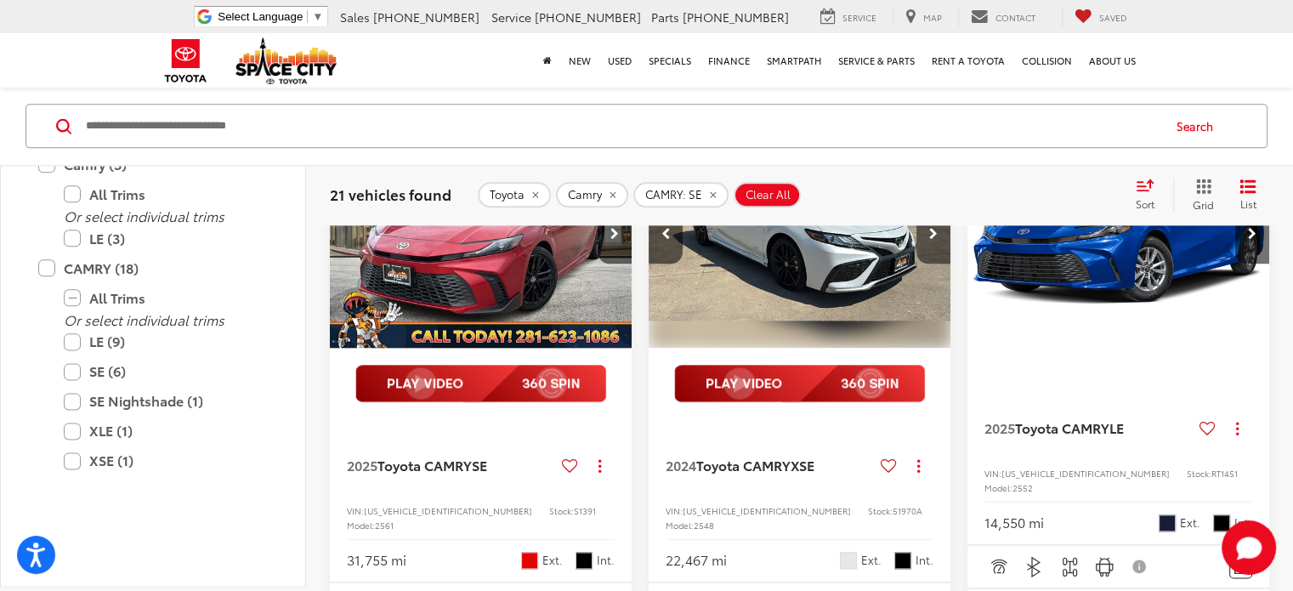
click at [933, 263] on button "Next image" at bounding box center [933, 233] width 34 height 59
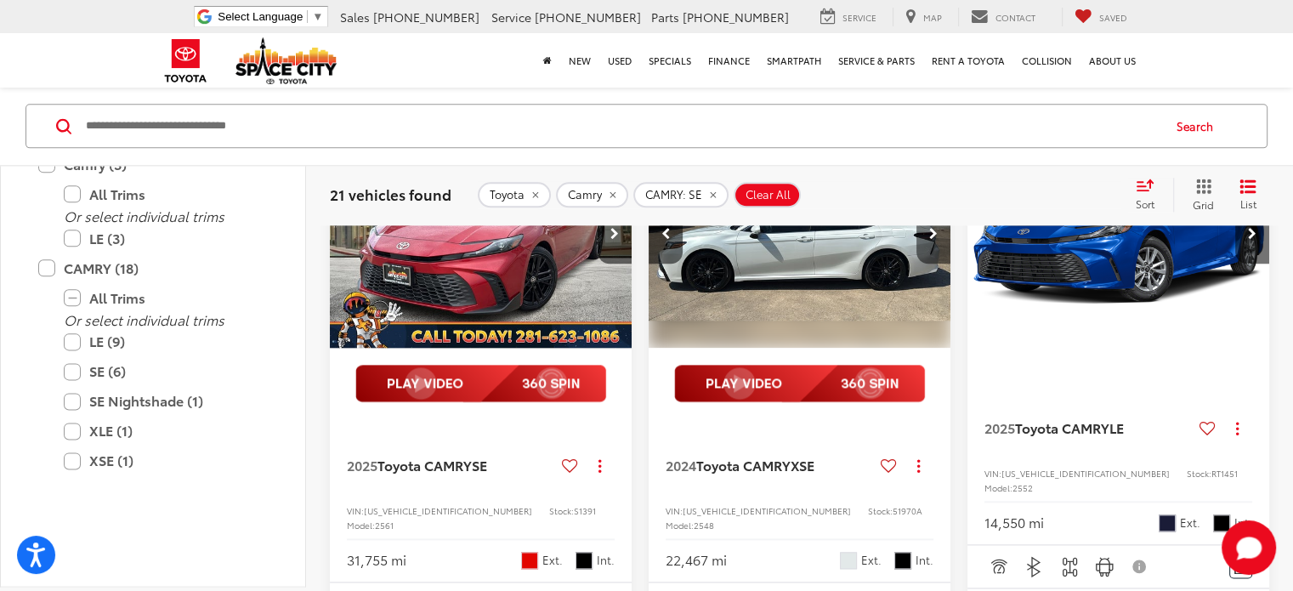
click at [933, 263] on button "Next image" at bounding box center [933, 233] width 34 height 59
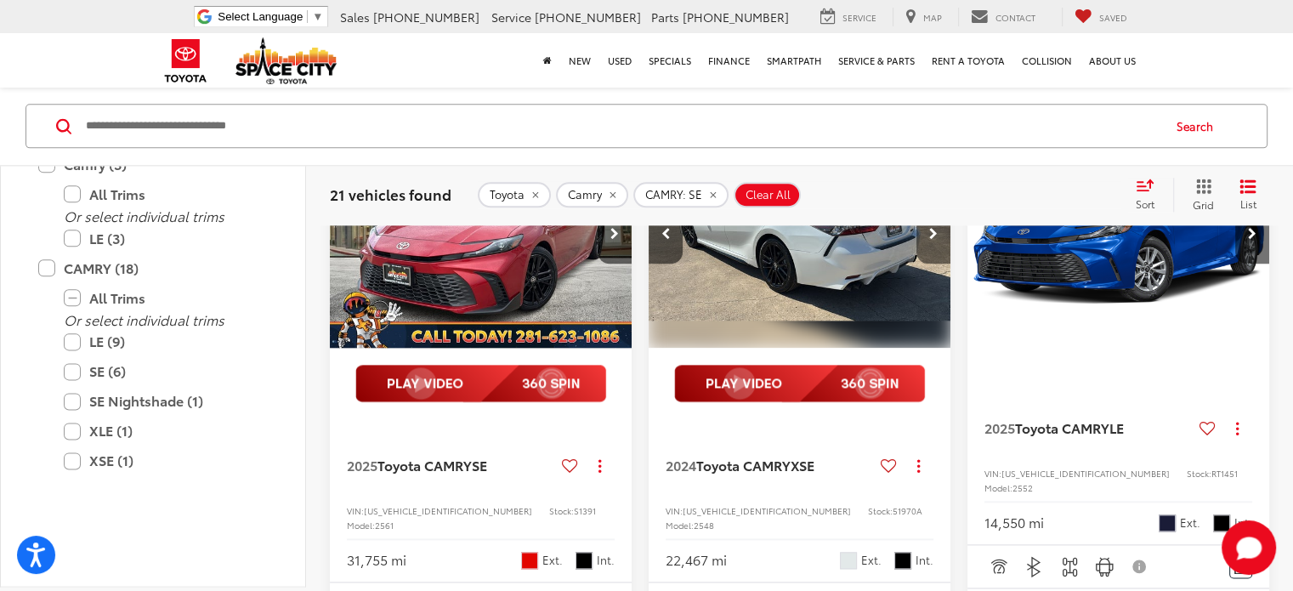
click at [933, 263] on button "Next image" at bounding box center [933, 233] width 34 height 59
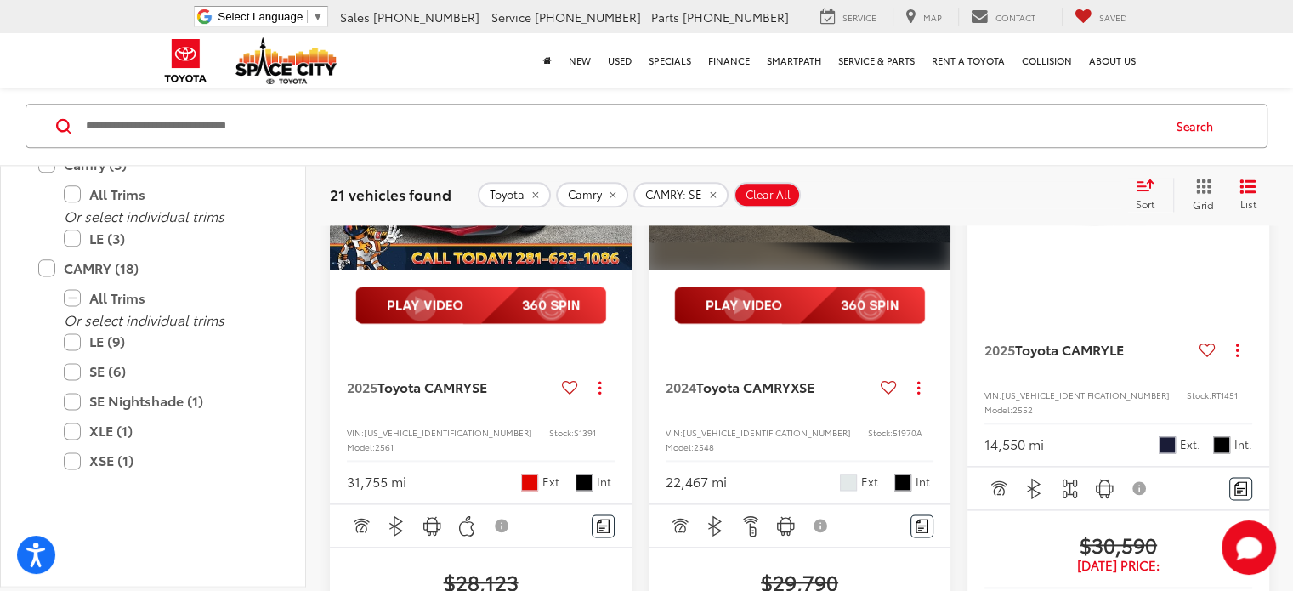
scroll to position [2165, 0]
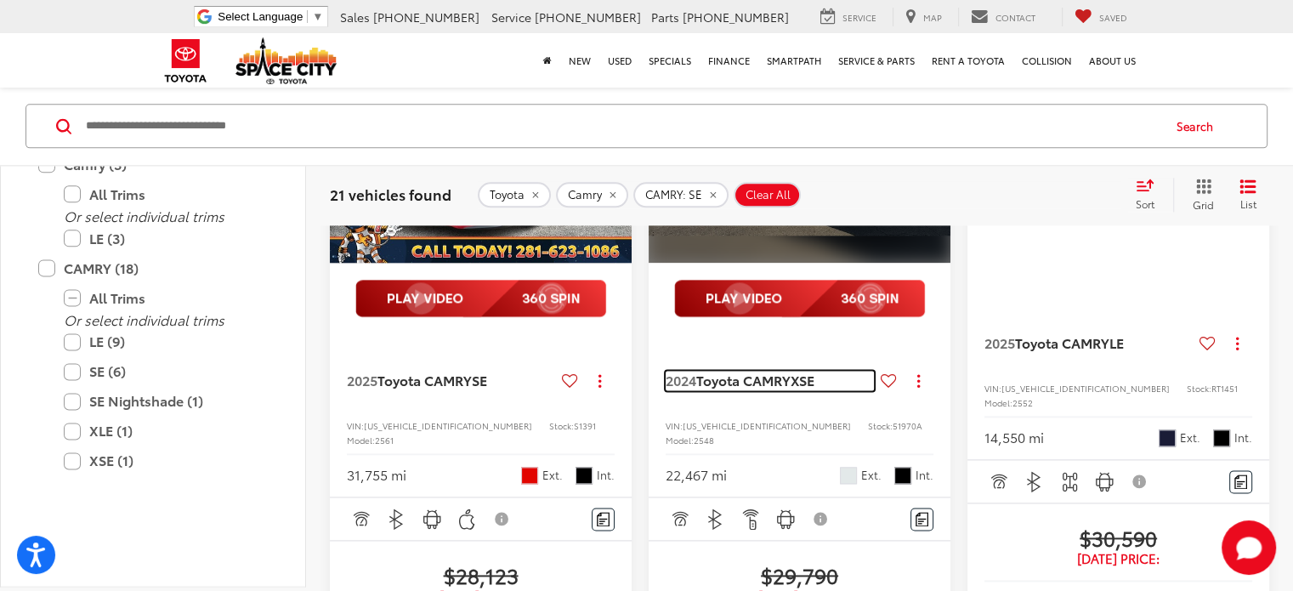
click at [843, 389] on link "2024 Toyota CAMRY XSE" at bounding box center [769, 380] width 208 height 19
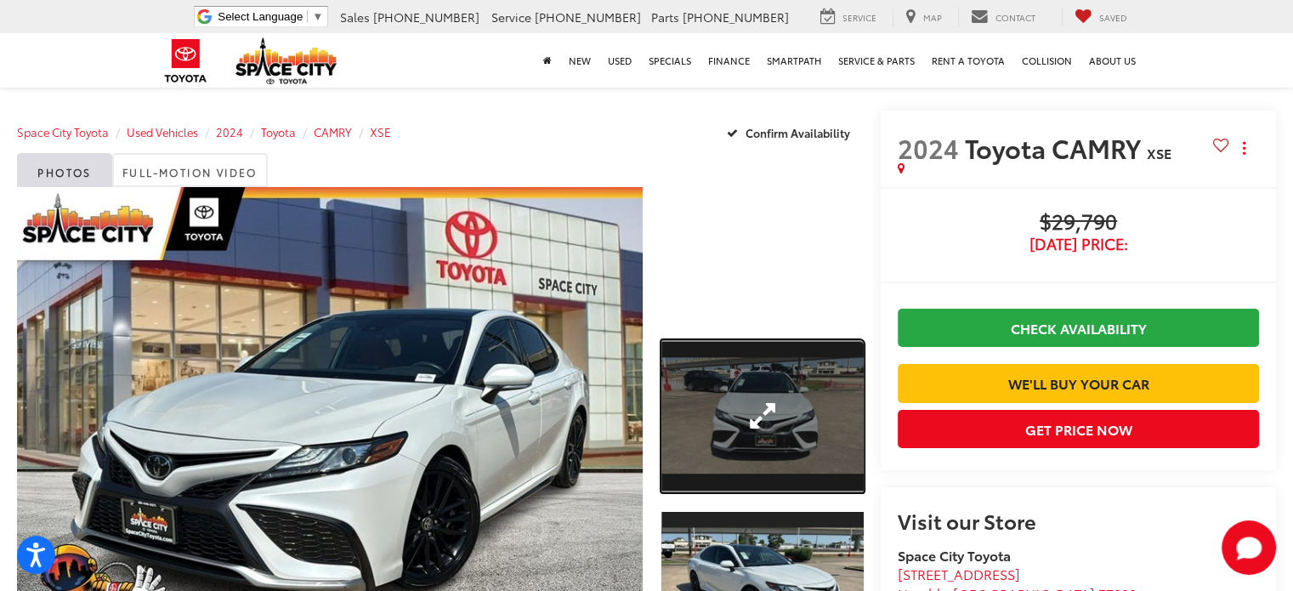
click at [748, 408] on link "Expand Photo 1" at bounding box center [762, 416] width 202 height 152
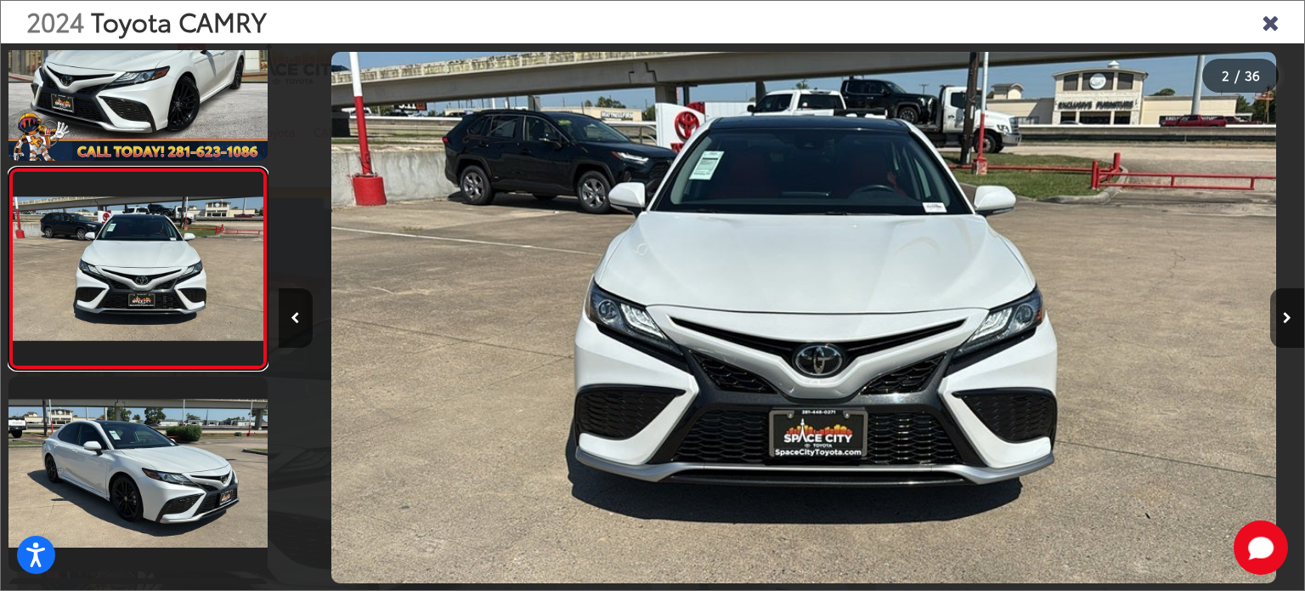
scroll to position [0, 1026]
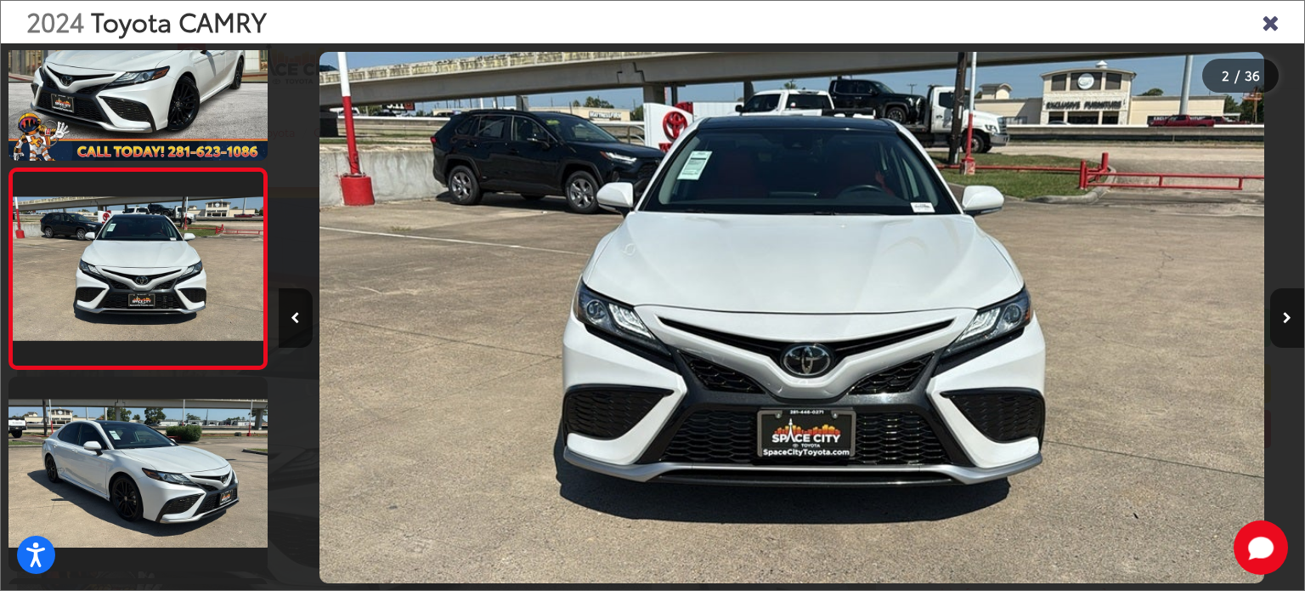
click at [1289, 315] on icon "Next image" at bounding box center [1287, 318] width 8 height 12
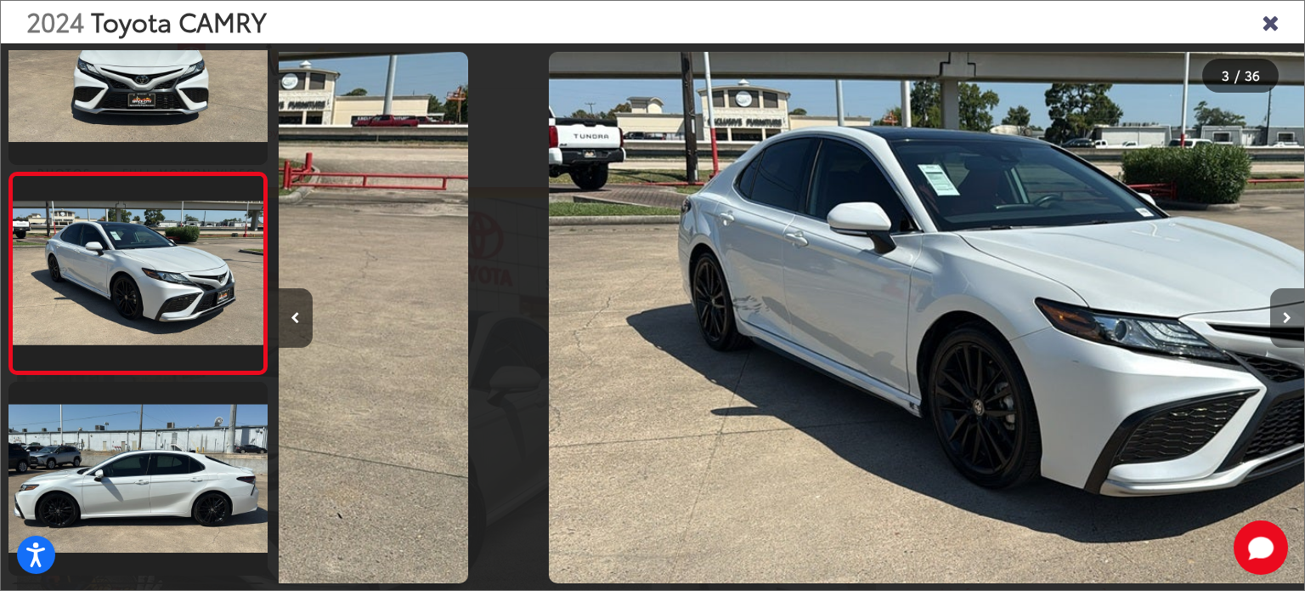
scroll to position [286, 0]
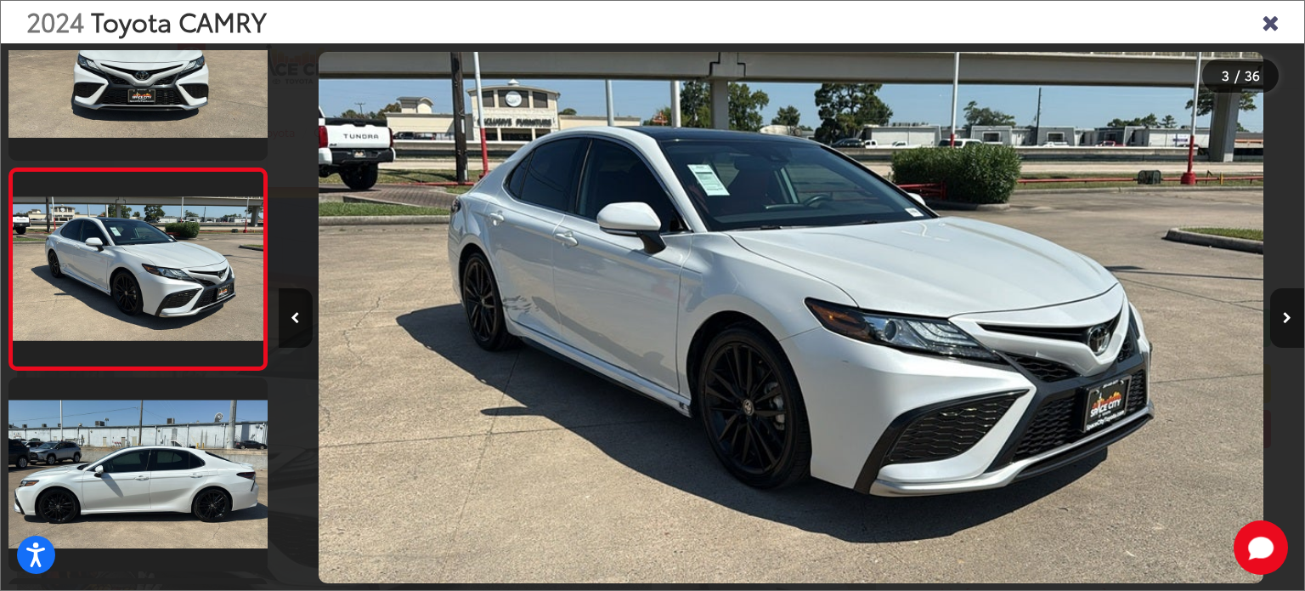
click at [1289, 315] on icon "Next image" at bounding box center [1287, 318] width 8 height 12
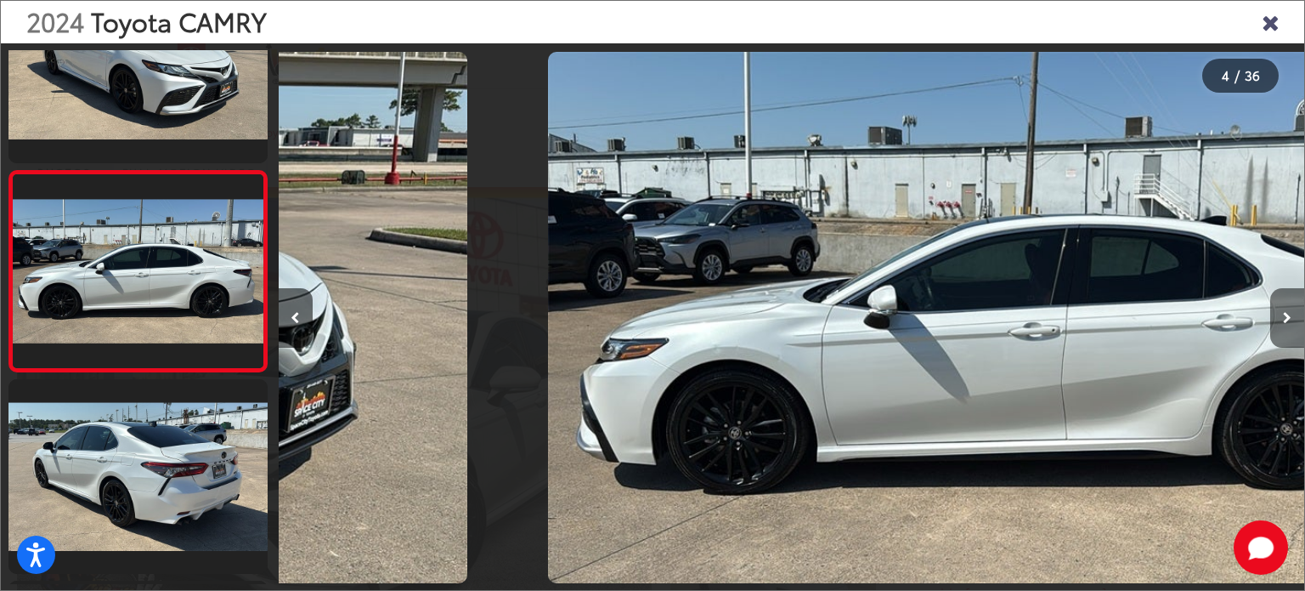
scroll to position [487, 0]
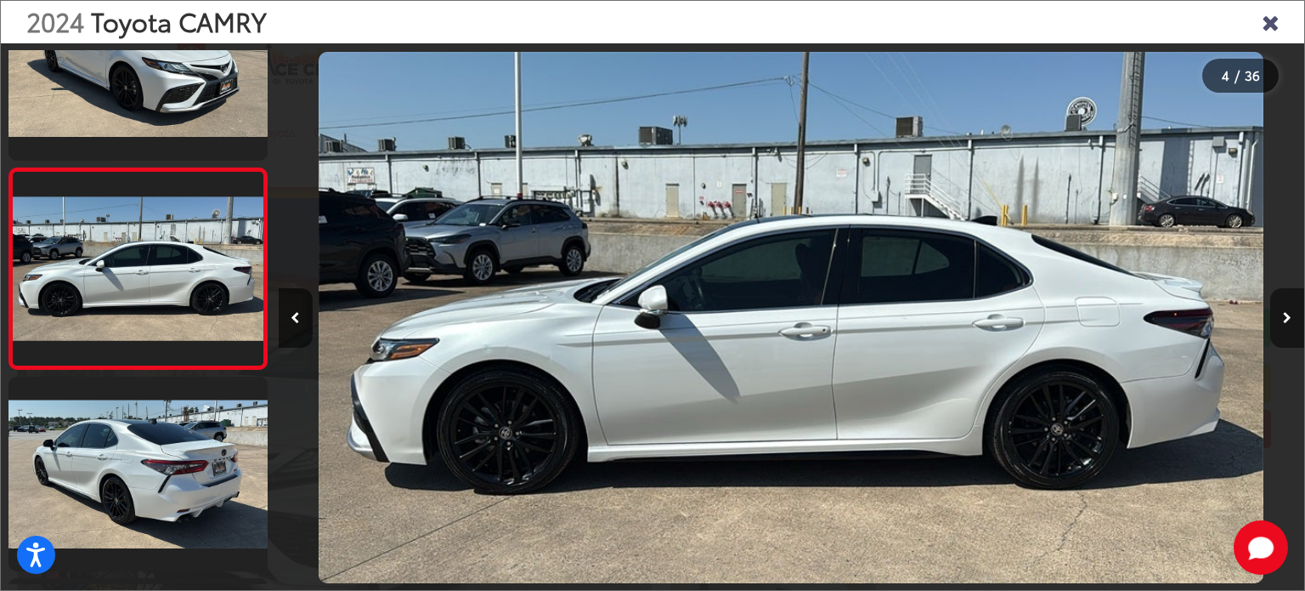
click at [1289, 315] on icon "Next image" at bounding box center [1287, 318] width 8 height 12
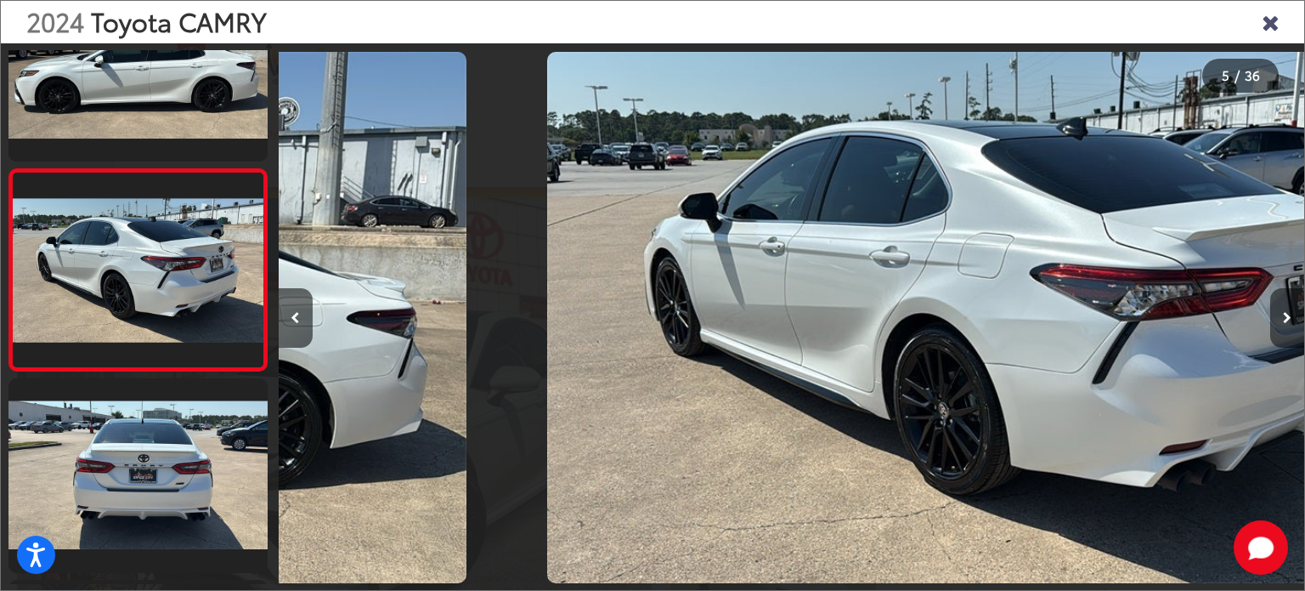
scroll to position [689, 0]
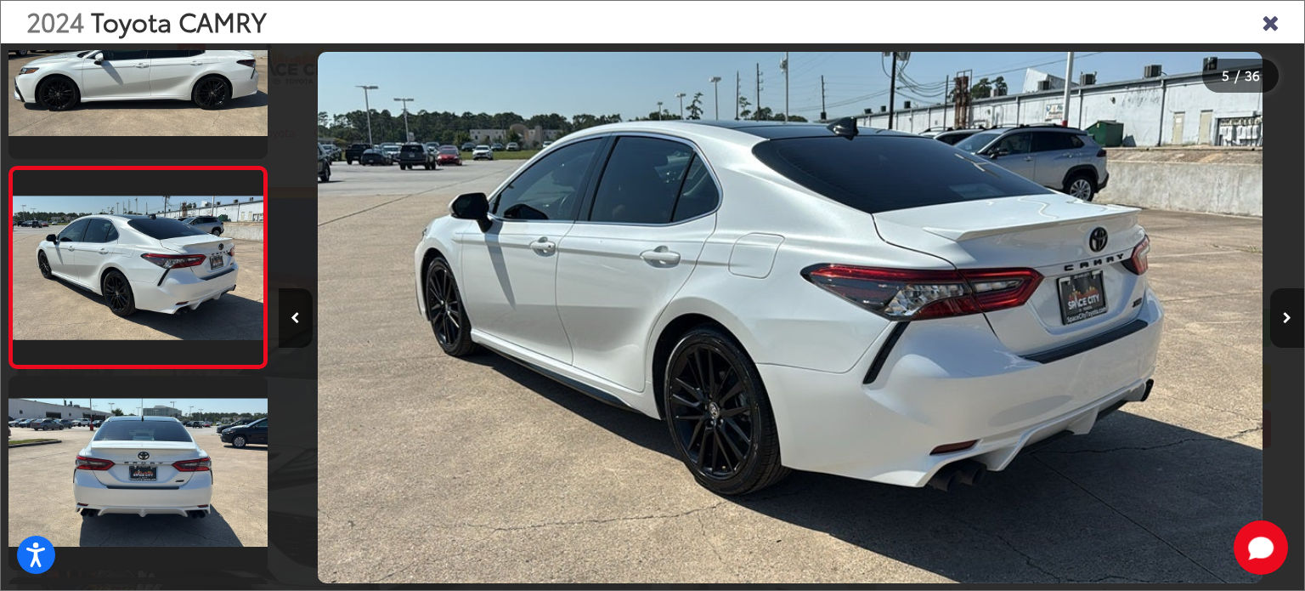
click at [1289, 315] on icon "Next image" at bounding box center [1287, 318] width 8 height 12
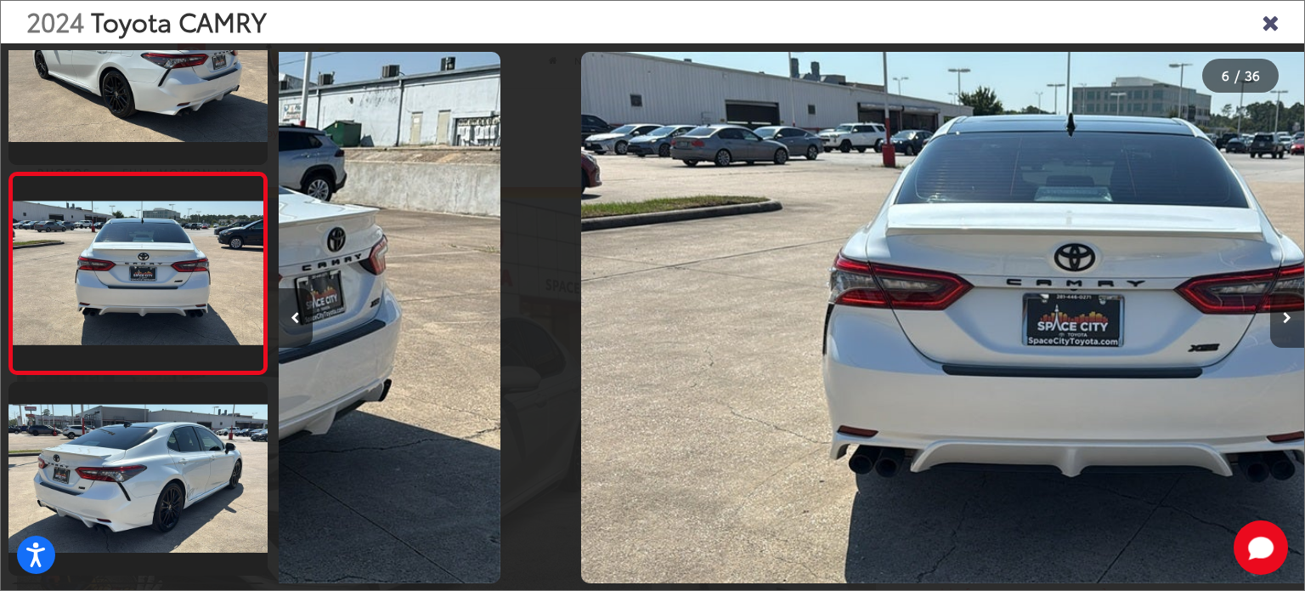
scroll to position [890, 0]
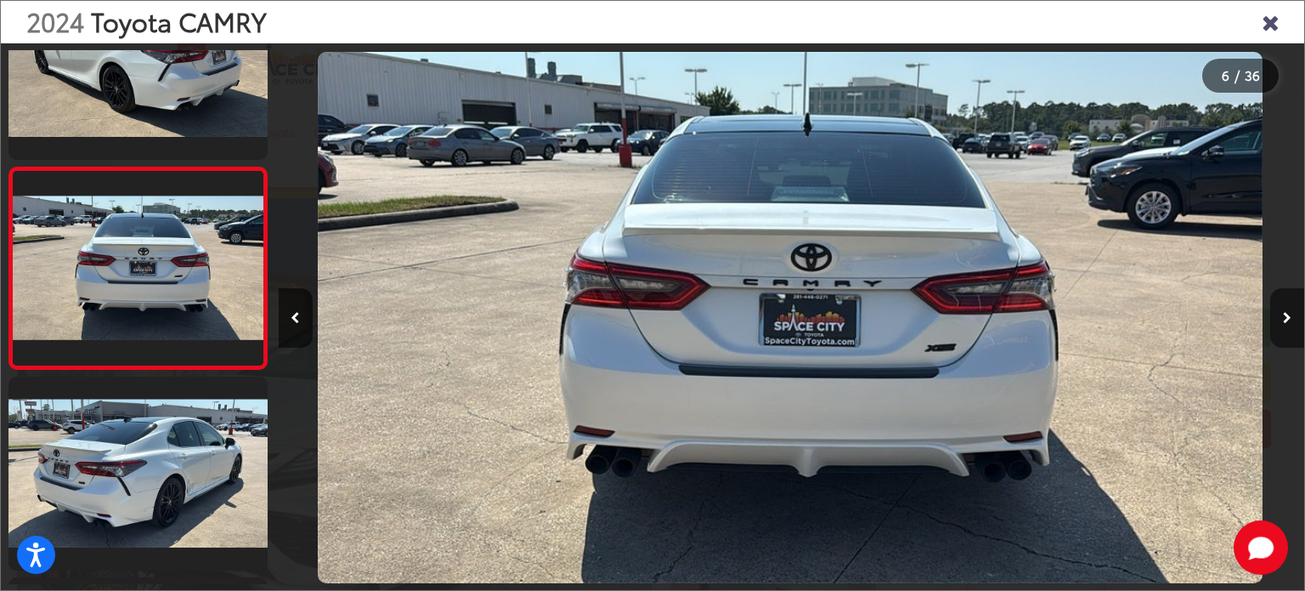
click at [1289, 315] on icon "Next image" at bounding box center [1287, 318] width 8 height 12
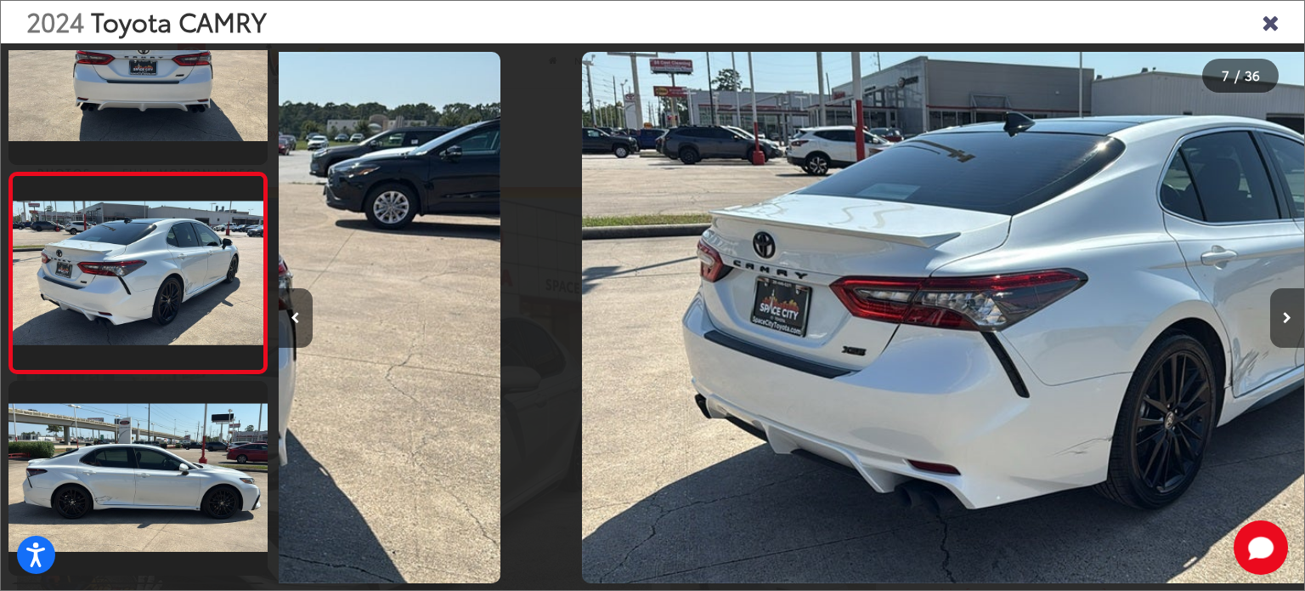
scroll to position [1091, 0]
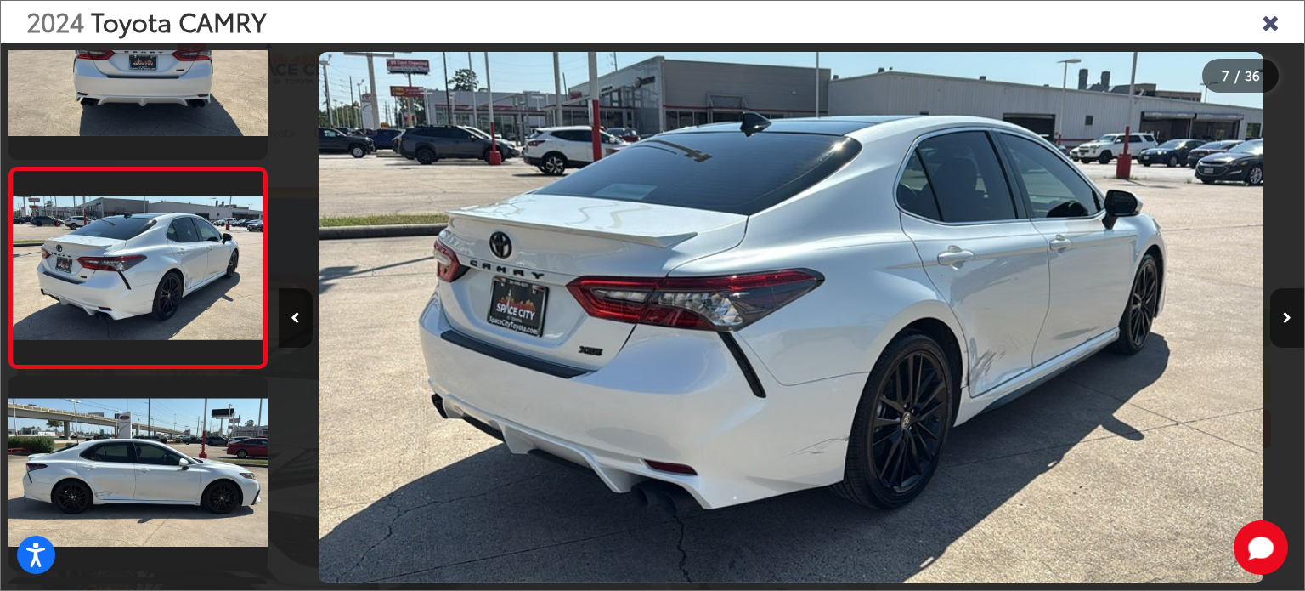
click at [1289, 315] on icon "Next image" at bounding box center [1287, 318] width 8 height 12
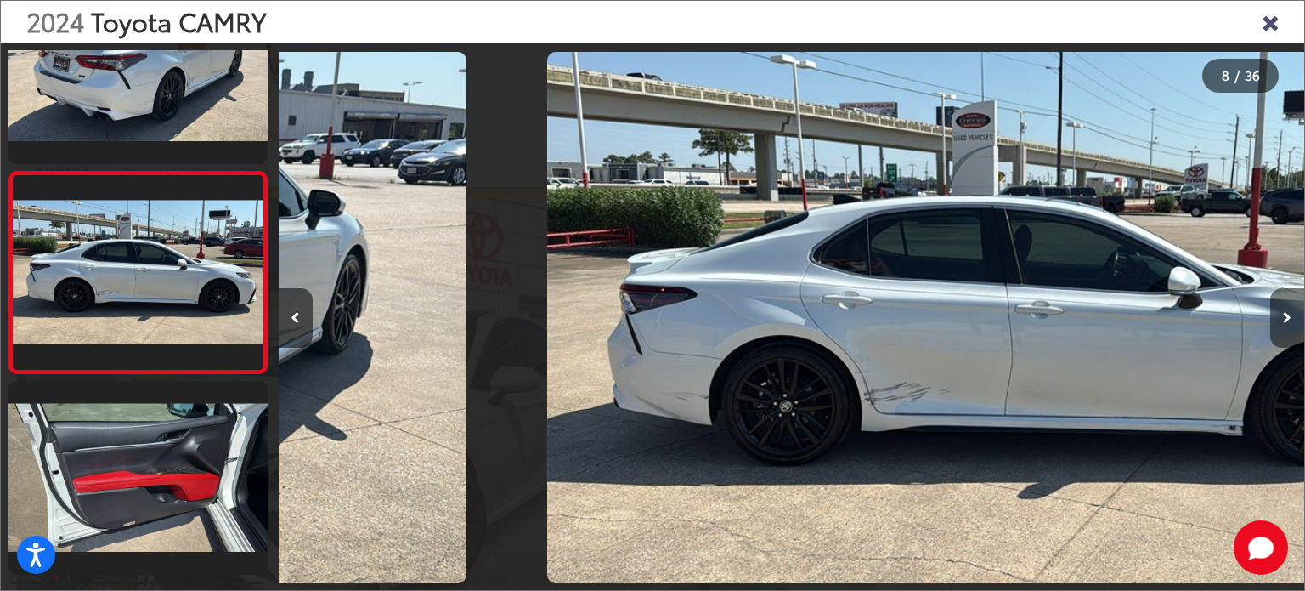
scroll to position [1292, 0]
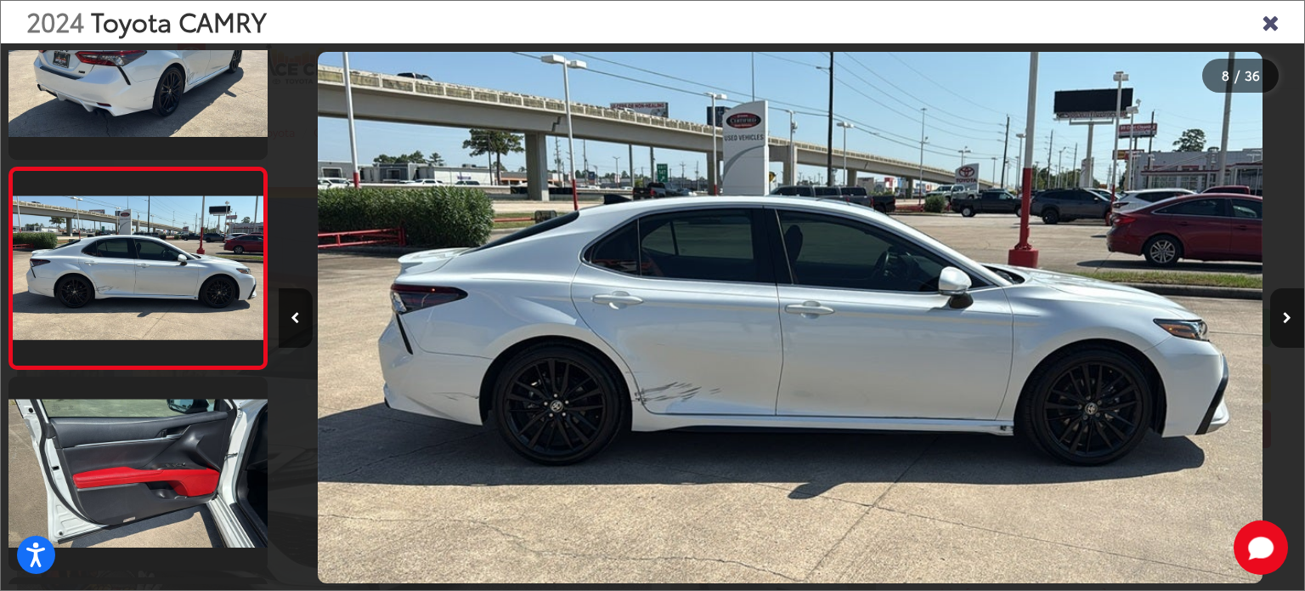
click at [1289, 315] on icon "Next image" at bounding box center [1287, 318] width 8 height 12
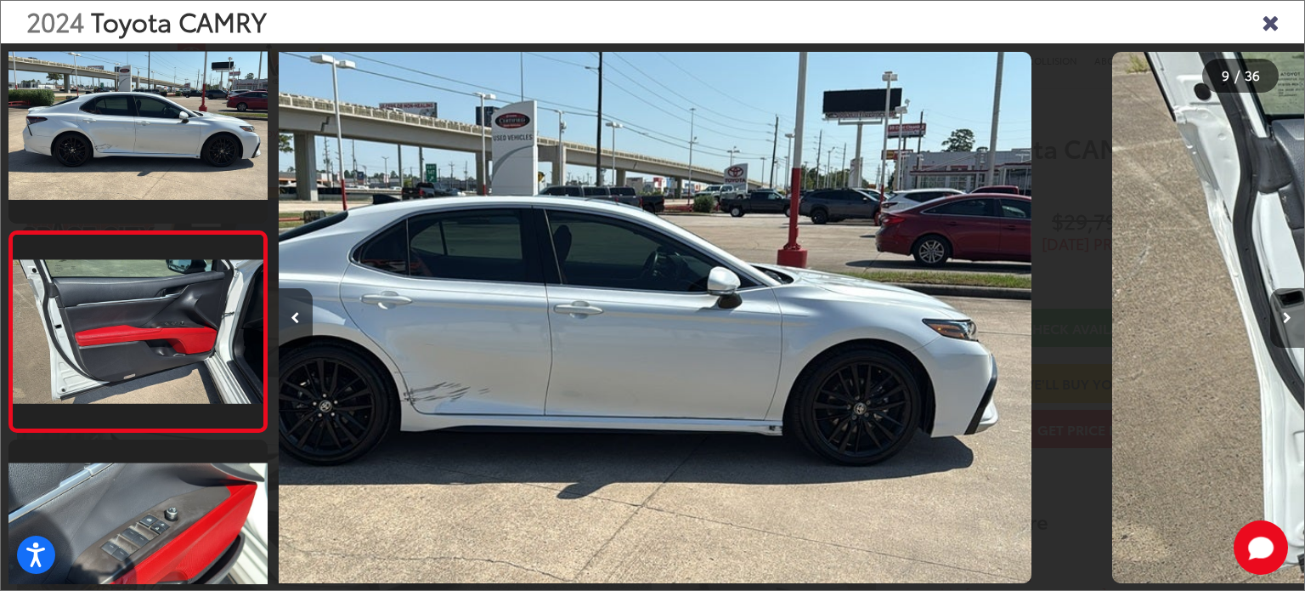
scroll to position [0, 0]
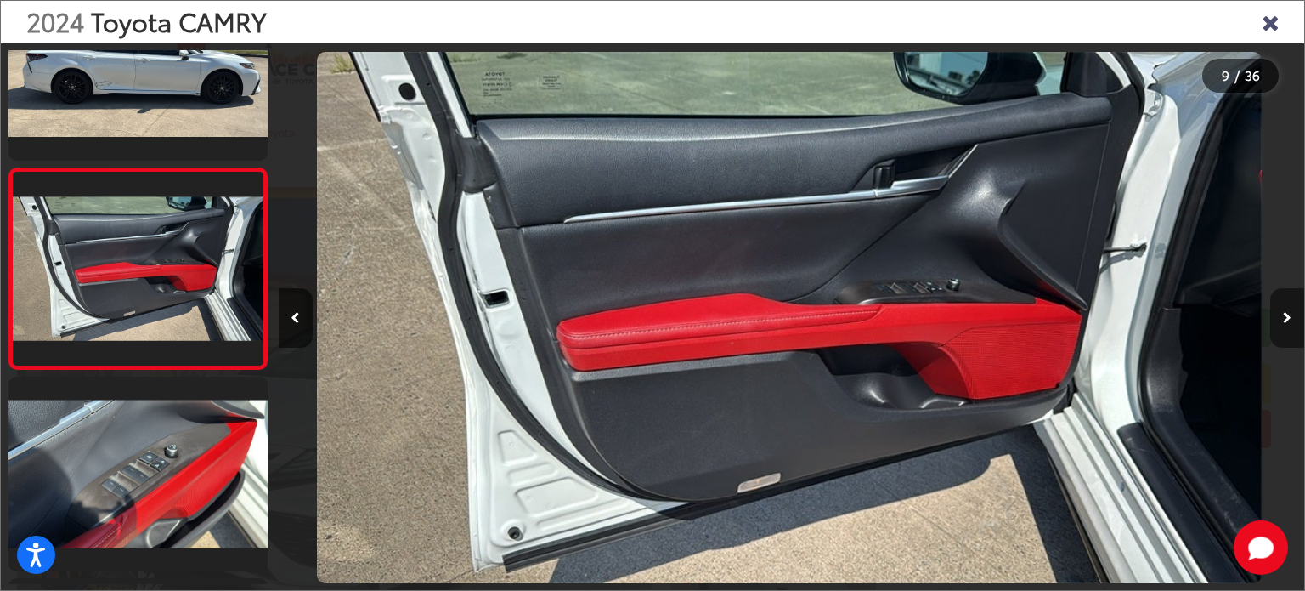
click at [1289, 315] on icon "Next image" at bounding box center [1287, 318] width 8 height 12
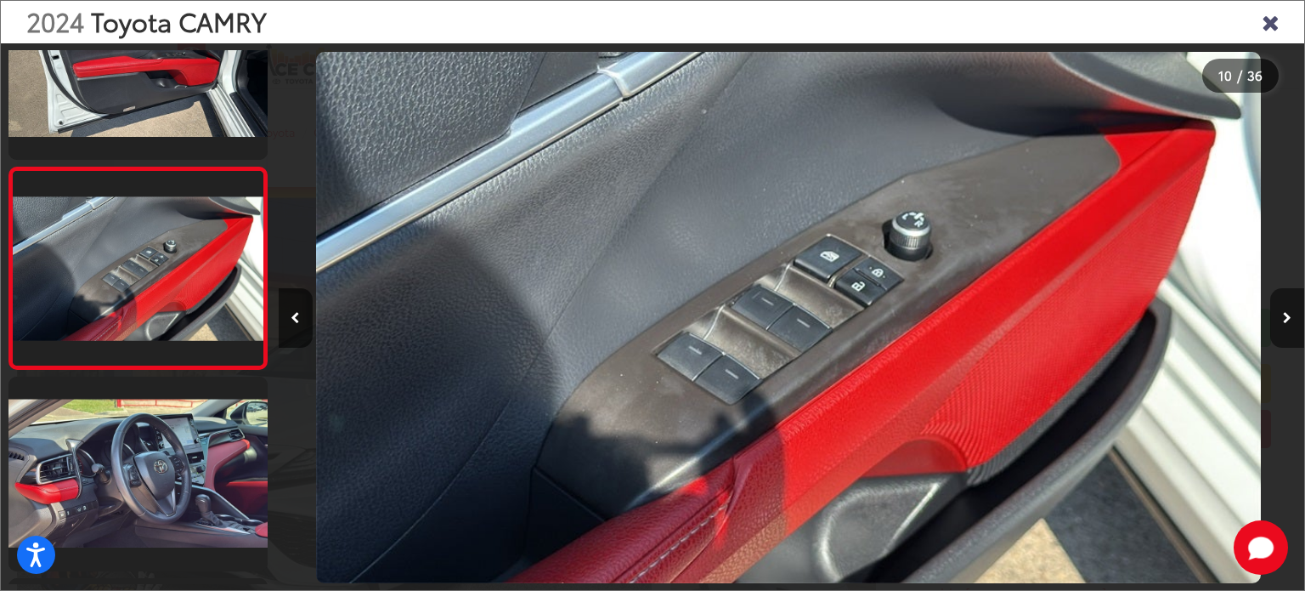
click at [1289, 315] on icon "Next image" at bounding box center [1287, 318] width 8 height 12
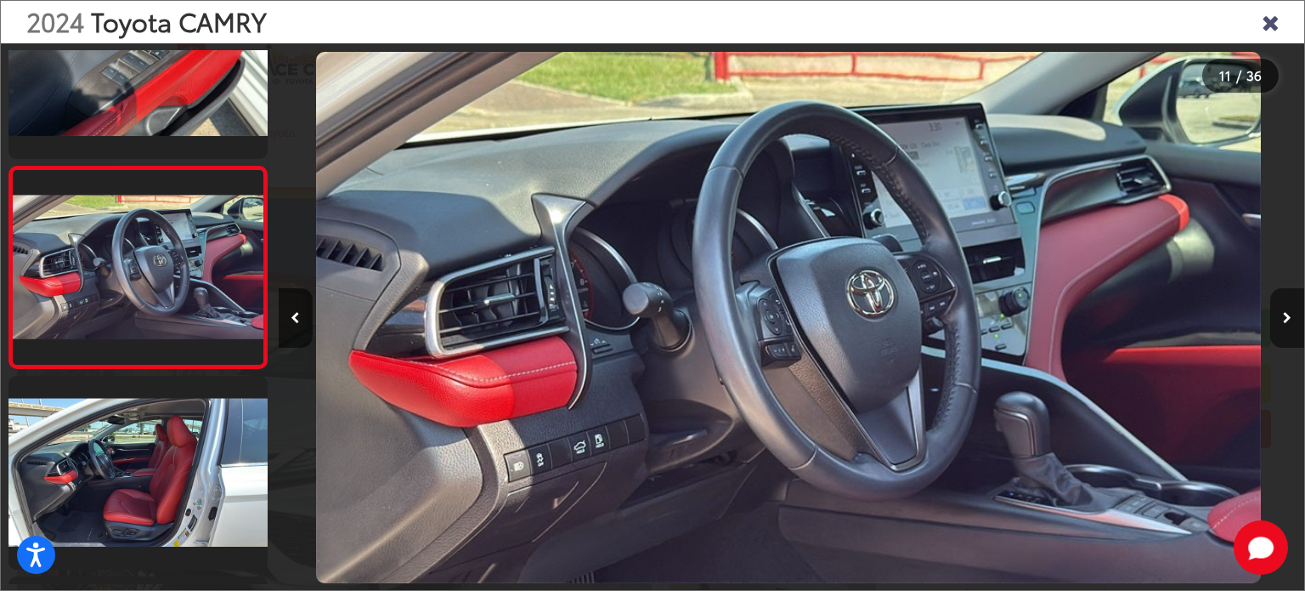
click at [1289, 315] on icon "Next image" at bounding box center [1287, 318] width 8 height 12
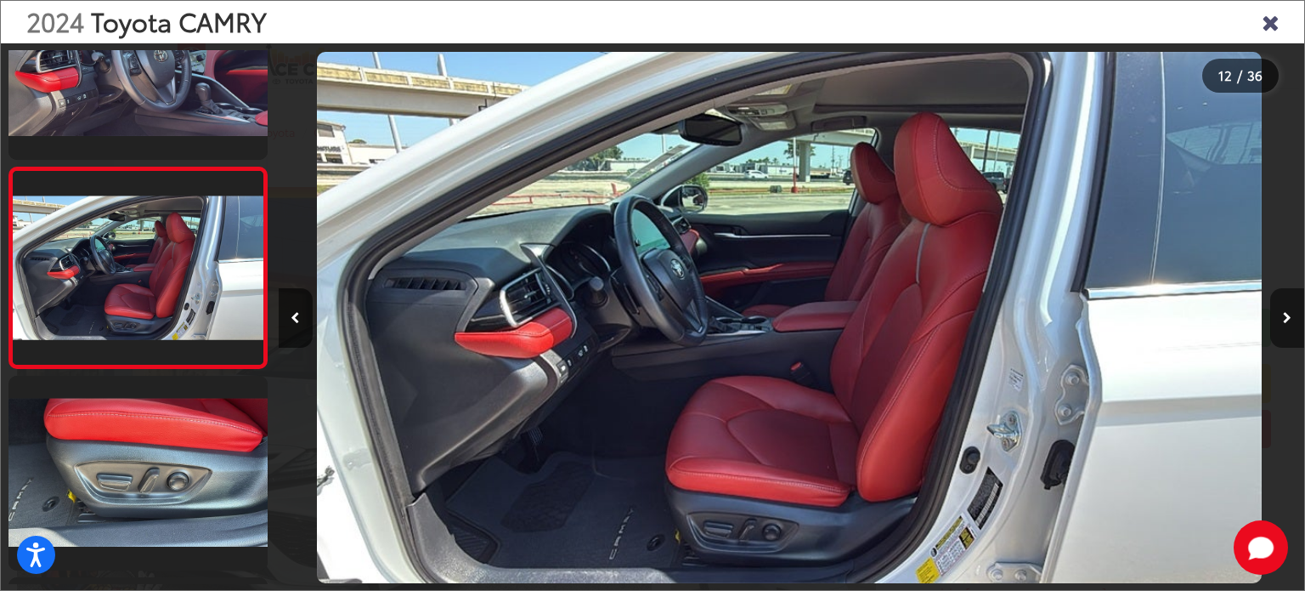
click at [1289, 315] on icon "Next image" at bounding box center [1287, 318] width 8 height 12
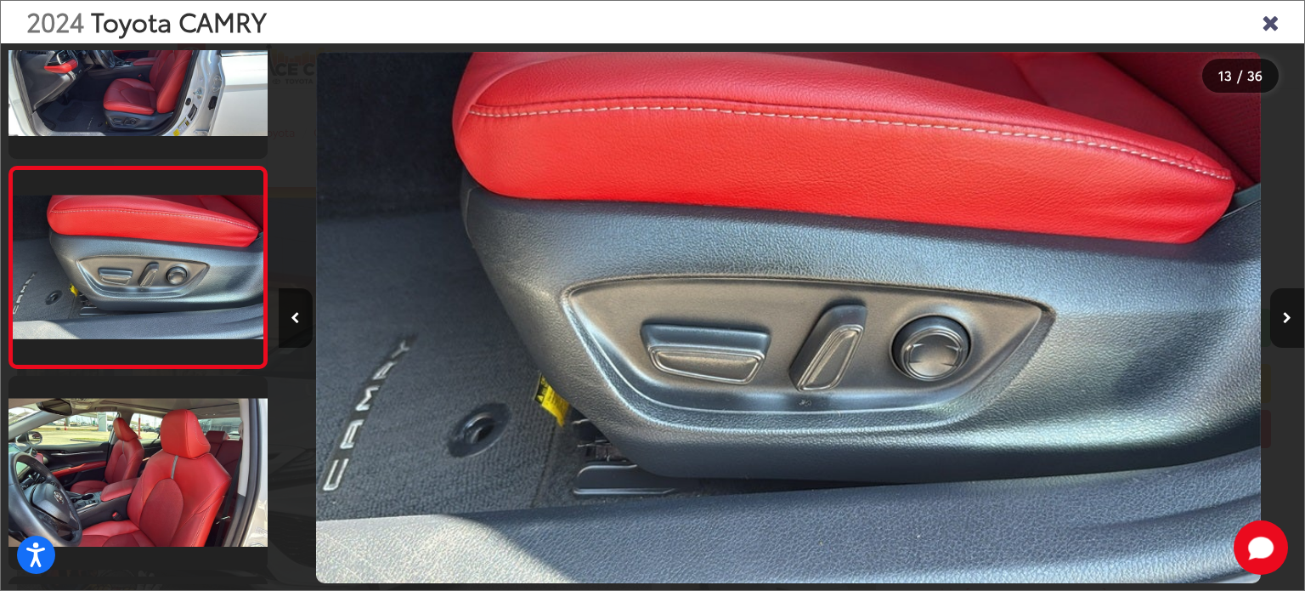
click at [1289, 315] on icon "Next image" at bounding box center [1287, 318] width 8 height 12
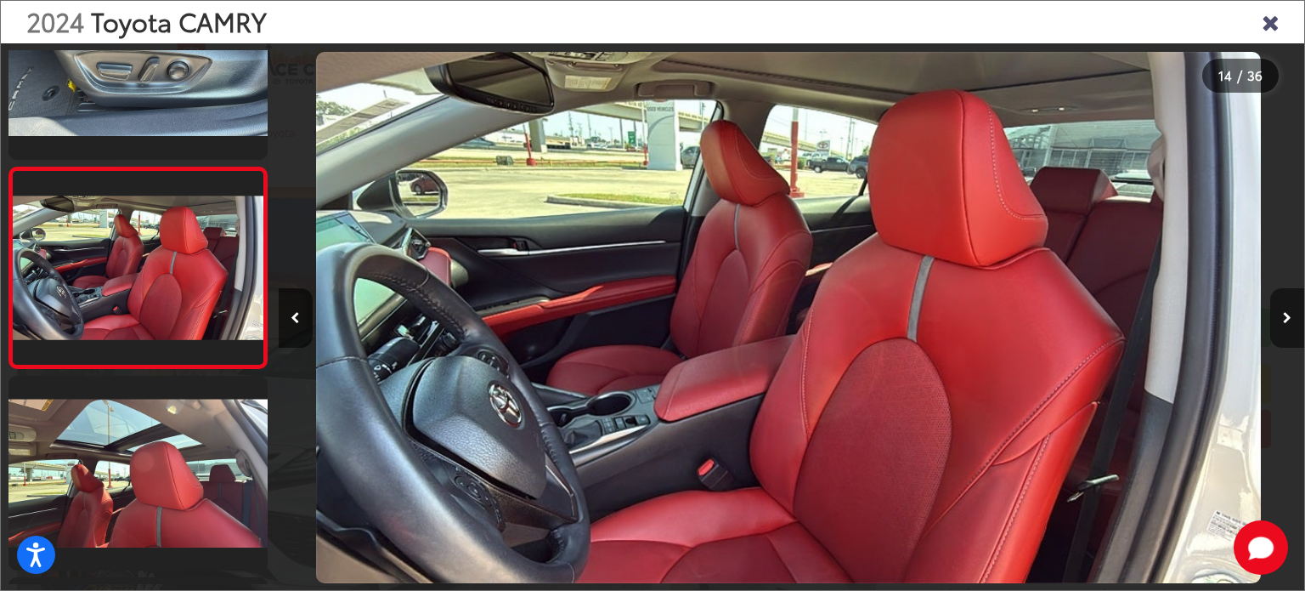
click at [1289, 315] on icon "Next image" at bounding box center [1287, 318] width 8 height 12
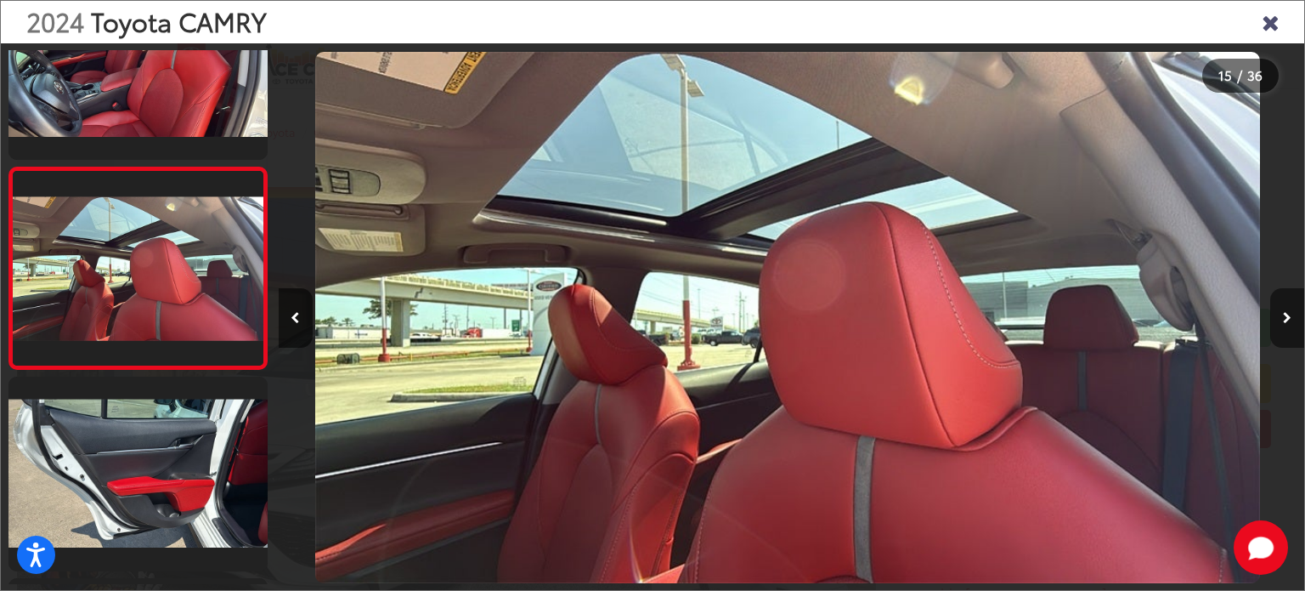
click at [1289, 315] on icon "Next image" at bounding box center [1287, 318] width 8 height 12
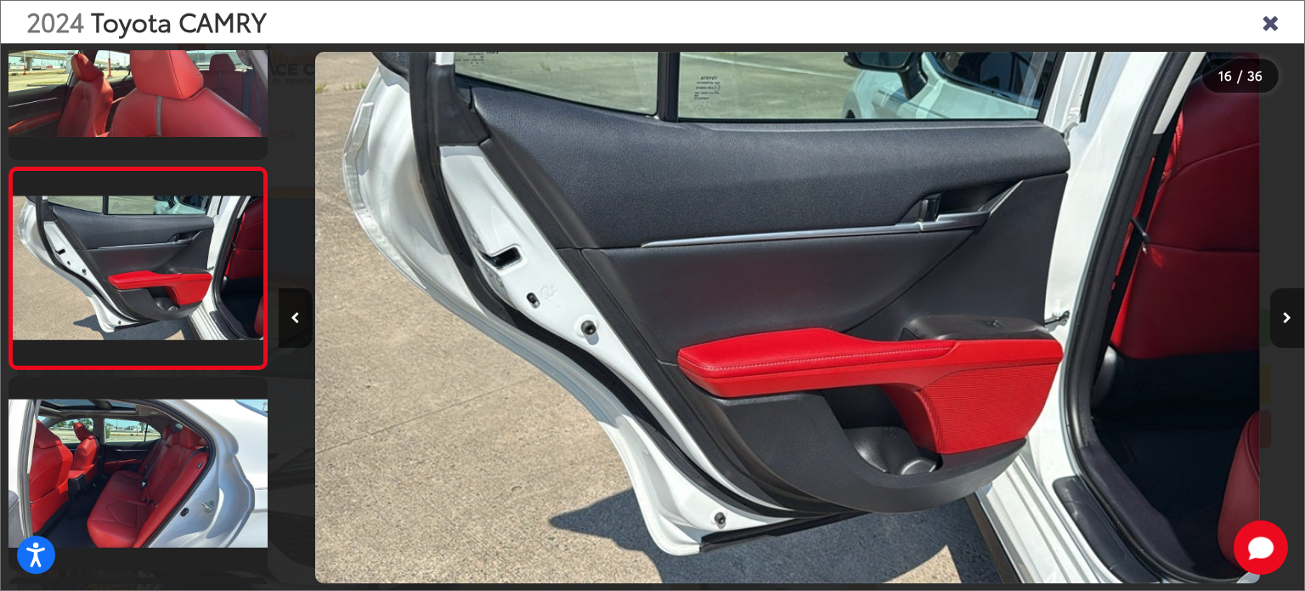
click at [1289, 315] on icon "Next image" at bounding box center [1287, 318] width 8 height 12
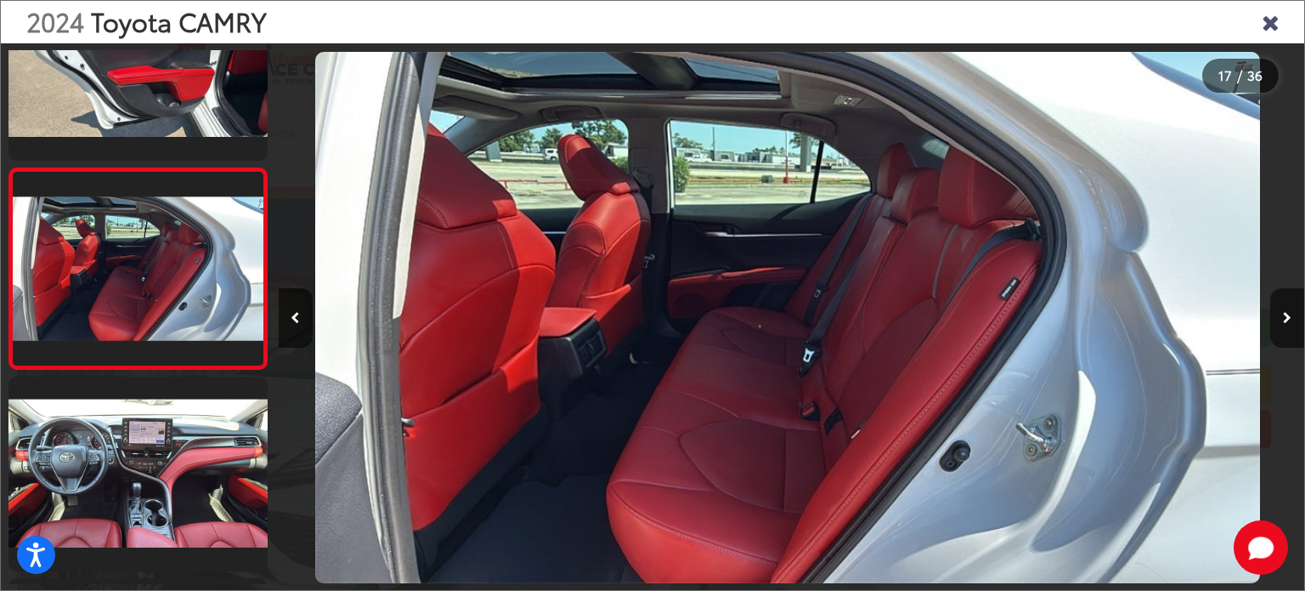
click at [1277, 20] on icon "Close gallery" at bounding box center [1270, 21] width 17 height 22
